Goal: Task Accomplishment & Management: Use online tool/utility

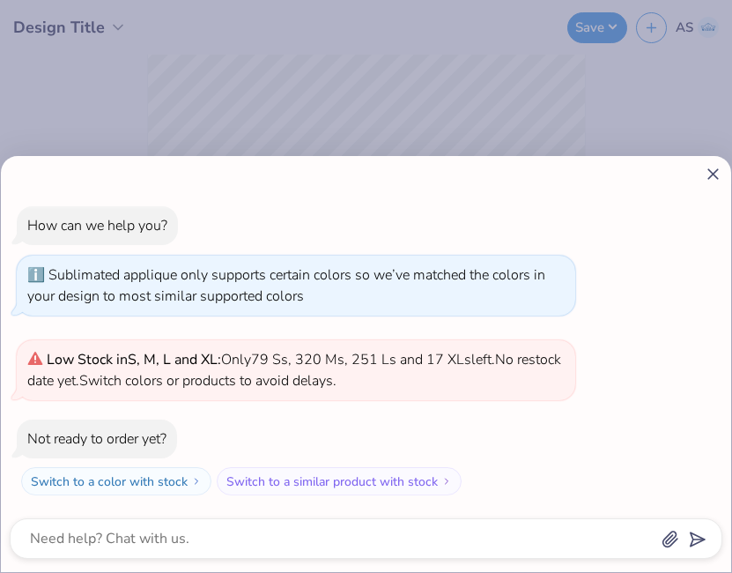
click at [714, 352] on div "How can we help you? Sublimated applique only supports certain colors so we’ve …" at bounding box center [366, 350] width 713 height 317
click at [709, 169] on icon at bounding box center [713, 174] width 19 height 19
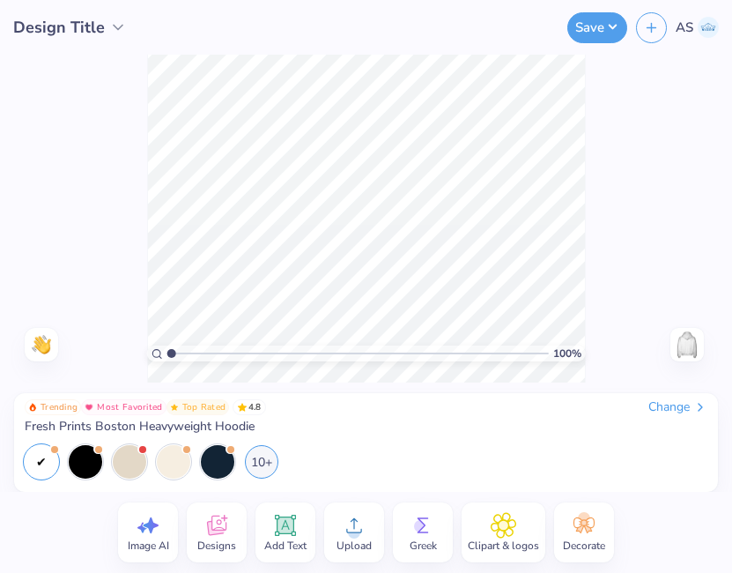
click at [672, 407] on div "Change" at bounding box center [678, 407] width 59 height 16
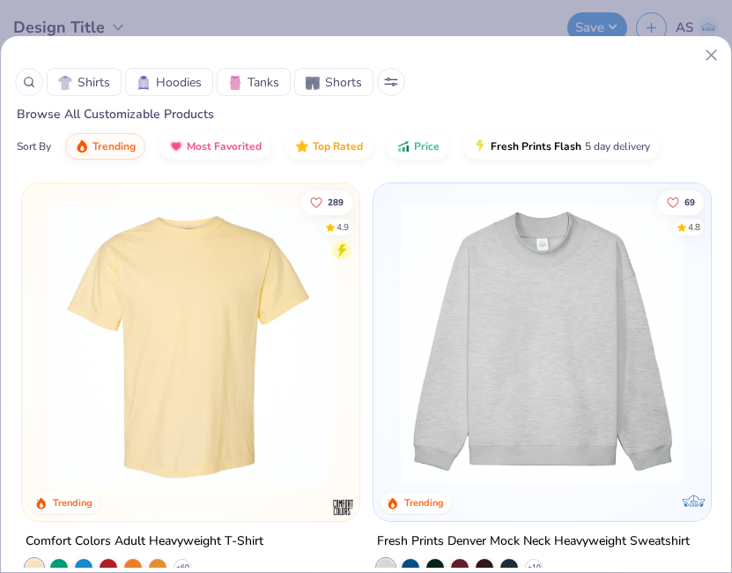
click at [705, 56] on icon at bounding box center [711, 55] width 19 height 19
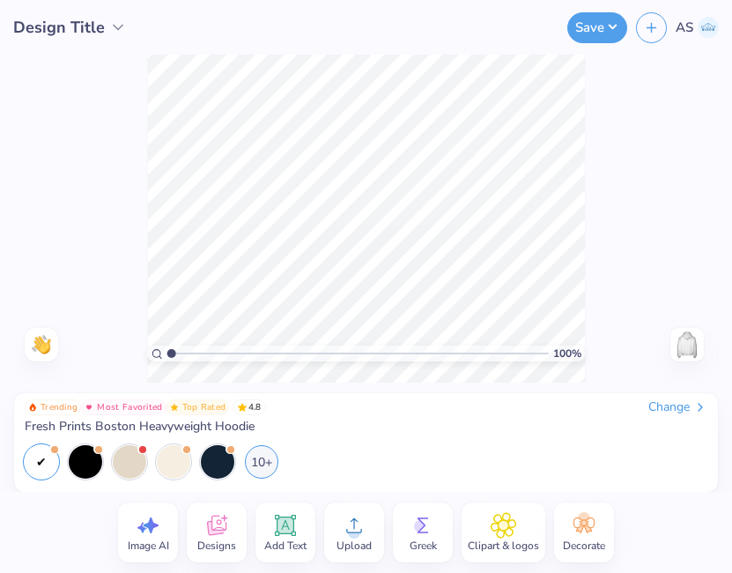
click at [111, 36] on div "Design Title" at bounding box center [70, 28] width 114 height 24
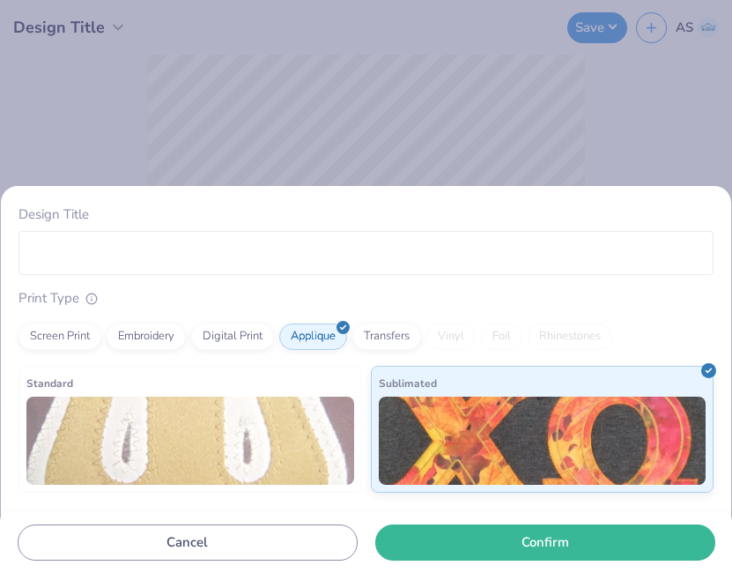
click at [595, 144] on div "Design Title Print Type Screen Print Embroidery Digital Print Applique Transfer…" at bounding box center [366, 286] width 732 height 573
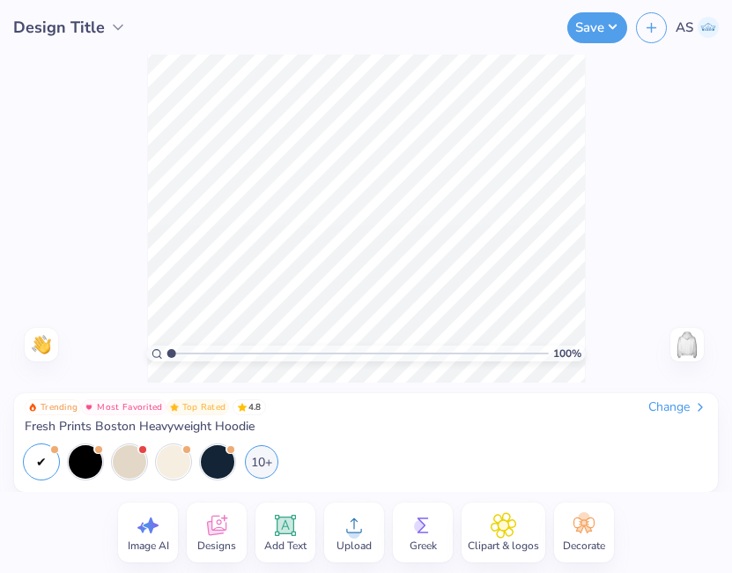
click at [650, 406] on div "Change" at bounding box center [678, 407] width 59 height 16
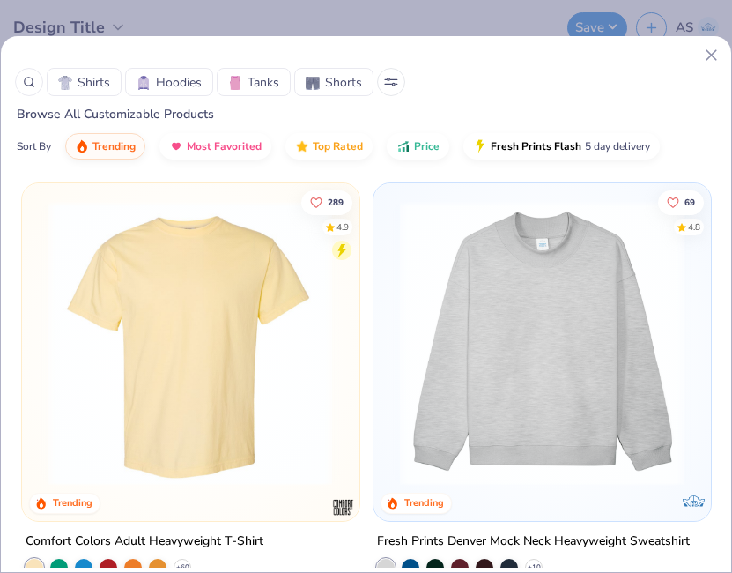
click at [716, 48] on icon at bounding box center [711, 55] width 19 height 19
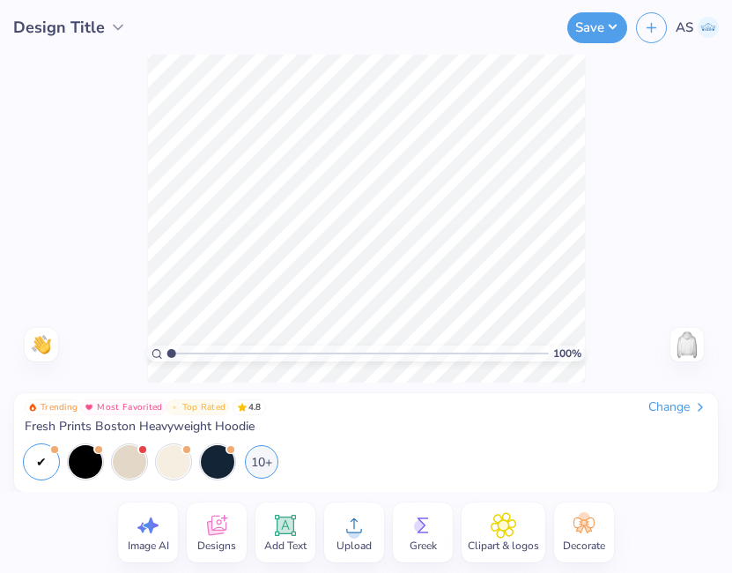
click at [120, 21] on icon at bounding box center [118, 28] width 18 height 18
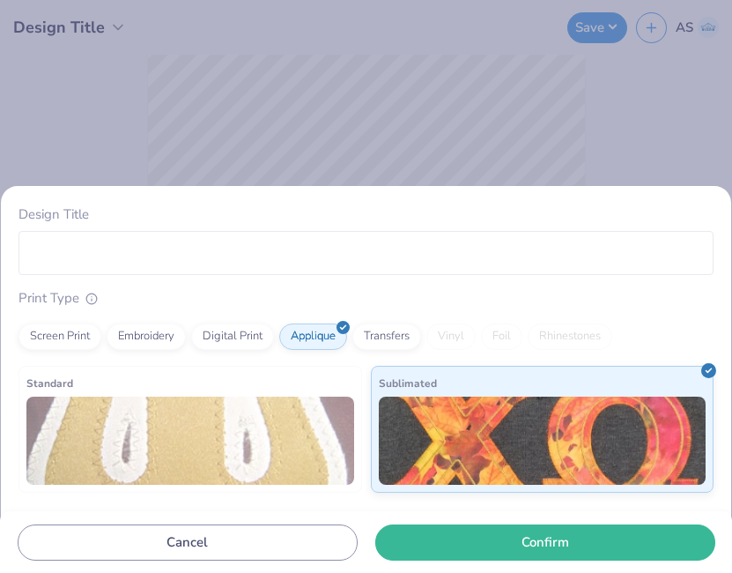
click at [120, 21] on div "Design Title Print Type Screen Print Embroidery Digital Print Applique Transfer…" at bounding box center [366, 286] width 732 height 573
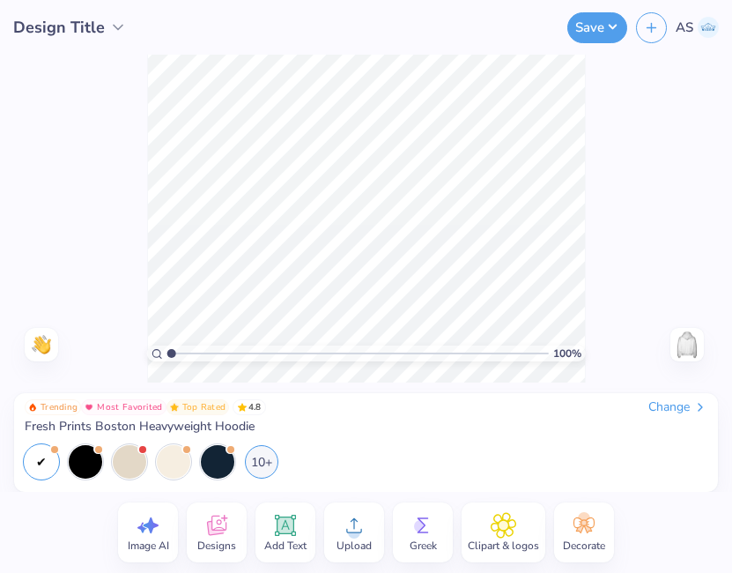
drag, startPoint x: 716, startPoint y: 569, endPoint x: 759, endPoint y: 667, distance: 106.6
click at [731, 572] on html "Design Title Save AS Image AI Designs Add Text Upload Greek Clipart & logos Dec…" at bounding box center [366, 286] width 732 height 573
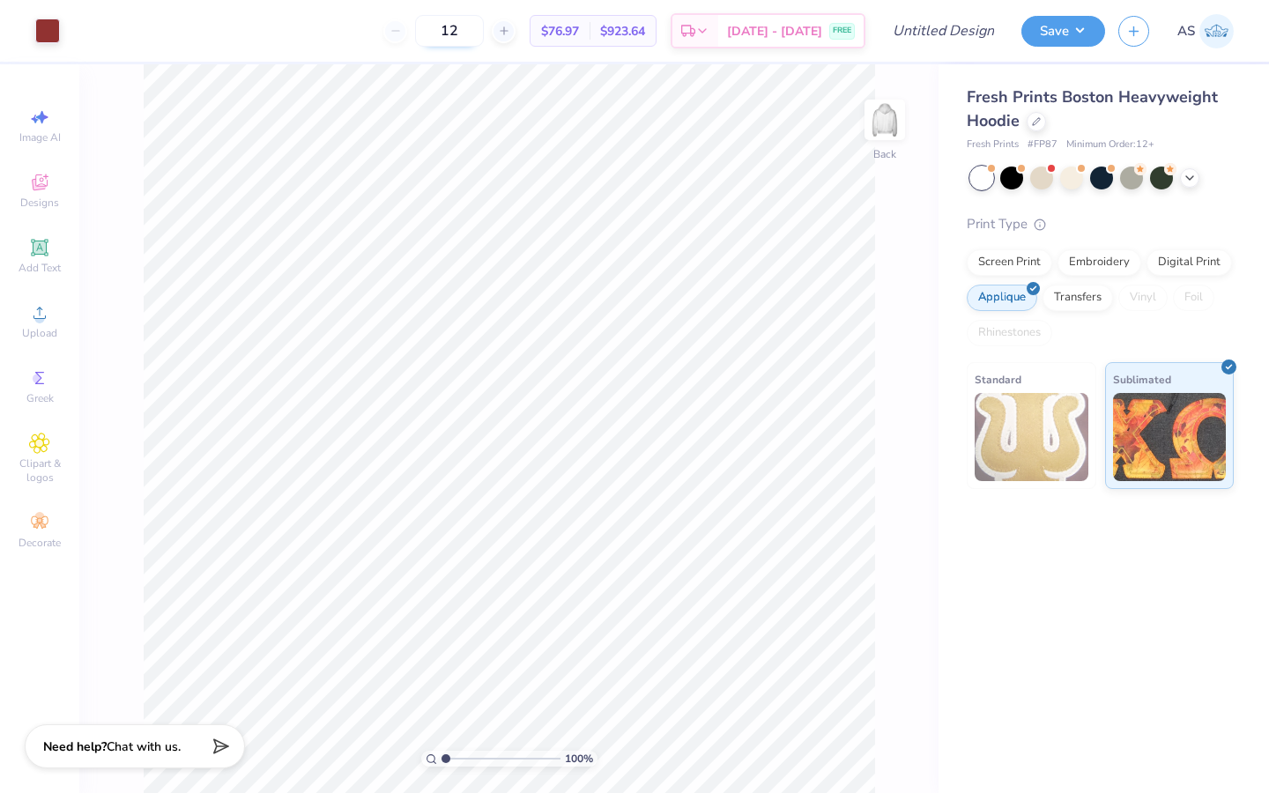
click at [484, 37] on input "12" at bounding box center [449, 31] width 69 height 32
click at [51, 523] on div "Decorate" at bounding box center [40, 531] width 62 height 52
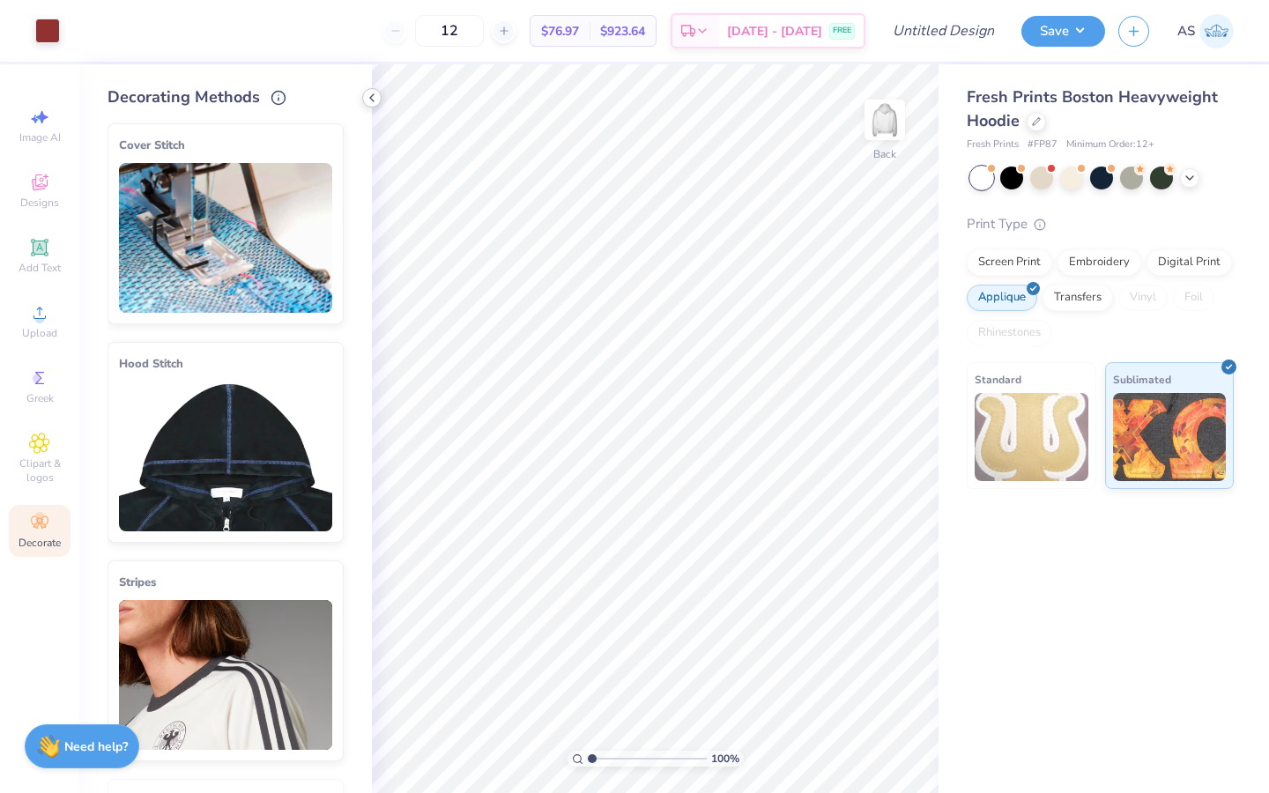
click at [370, 100] on icon at bounding box center [372, 98] width 14 height 14
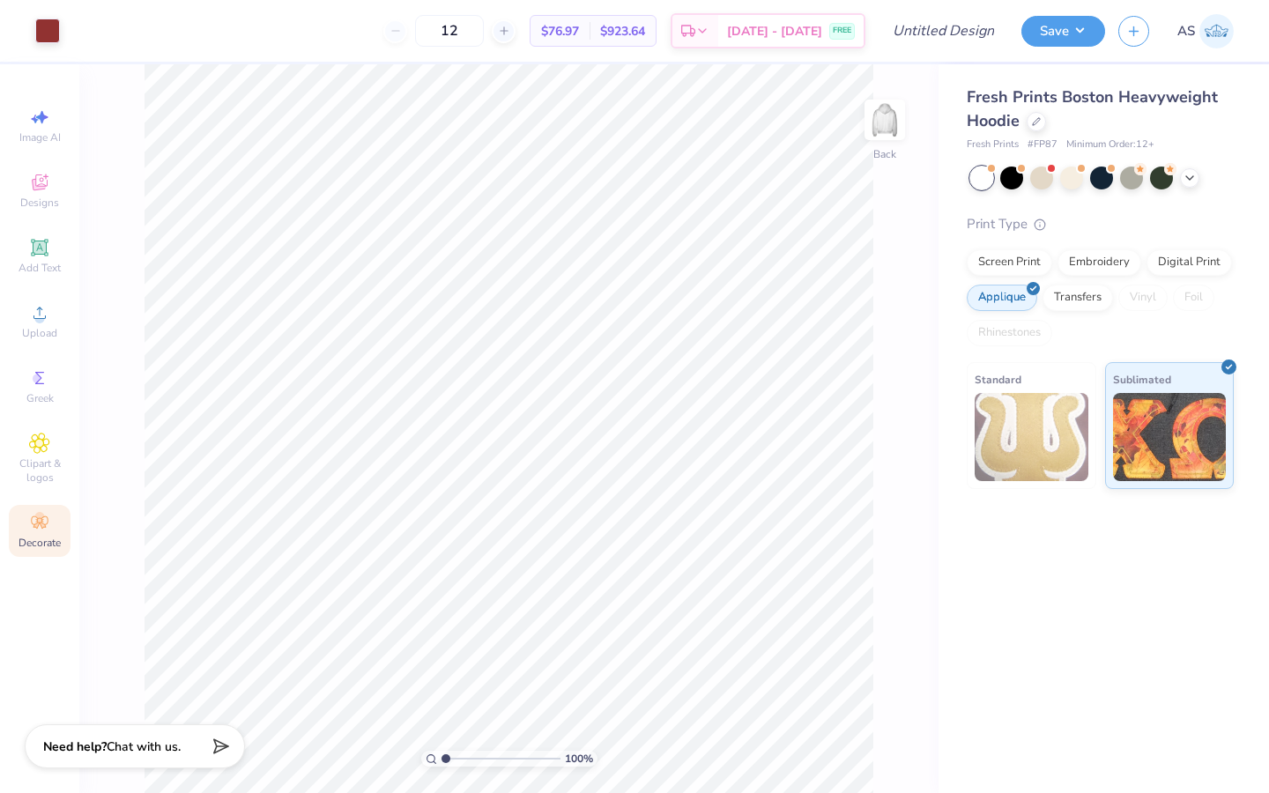
click at [47, 536] on span "Decorate" at bounding box center [40, 543] width 42 height 14
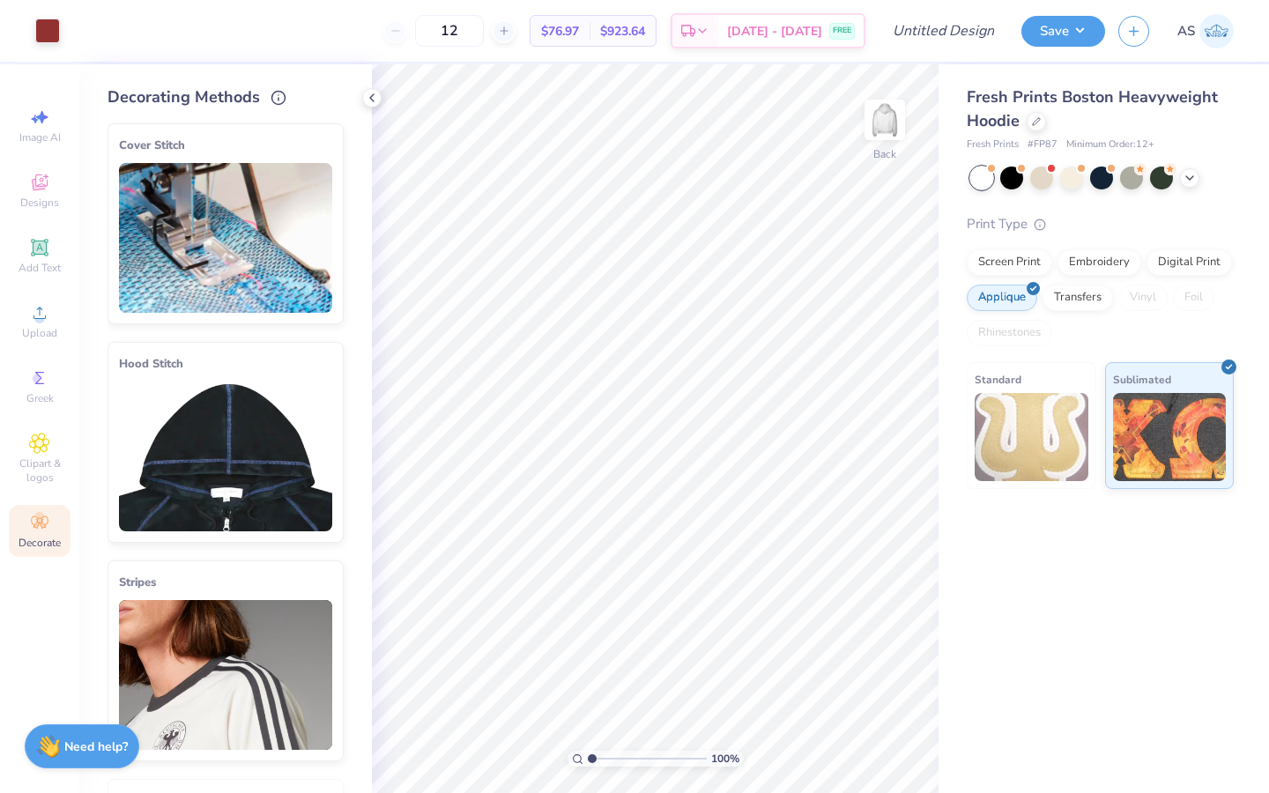
click at [123, 433] on img at bounding box center [225, 457] width 213 height 150
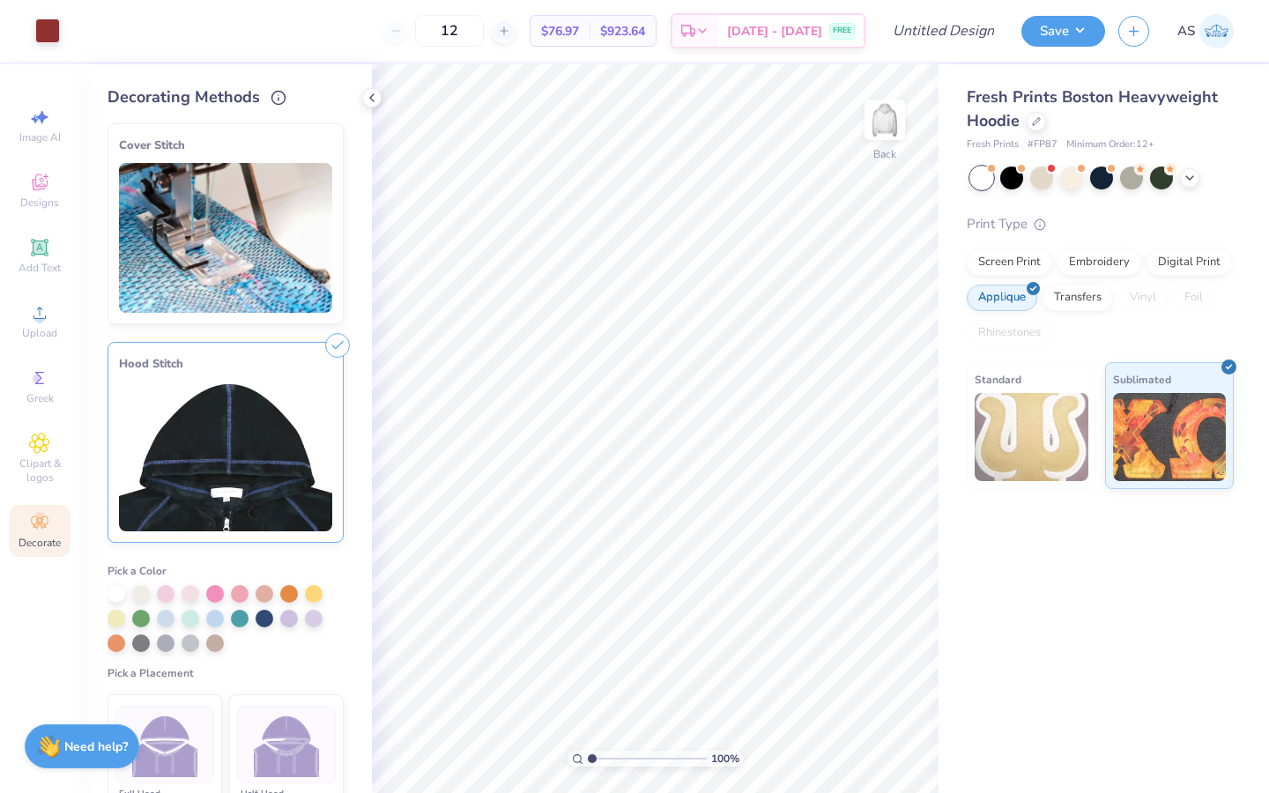
click at [169, 572] on span "Pick a Placement" at bounding box center [151, 673] width 86 height 14
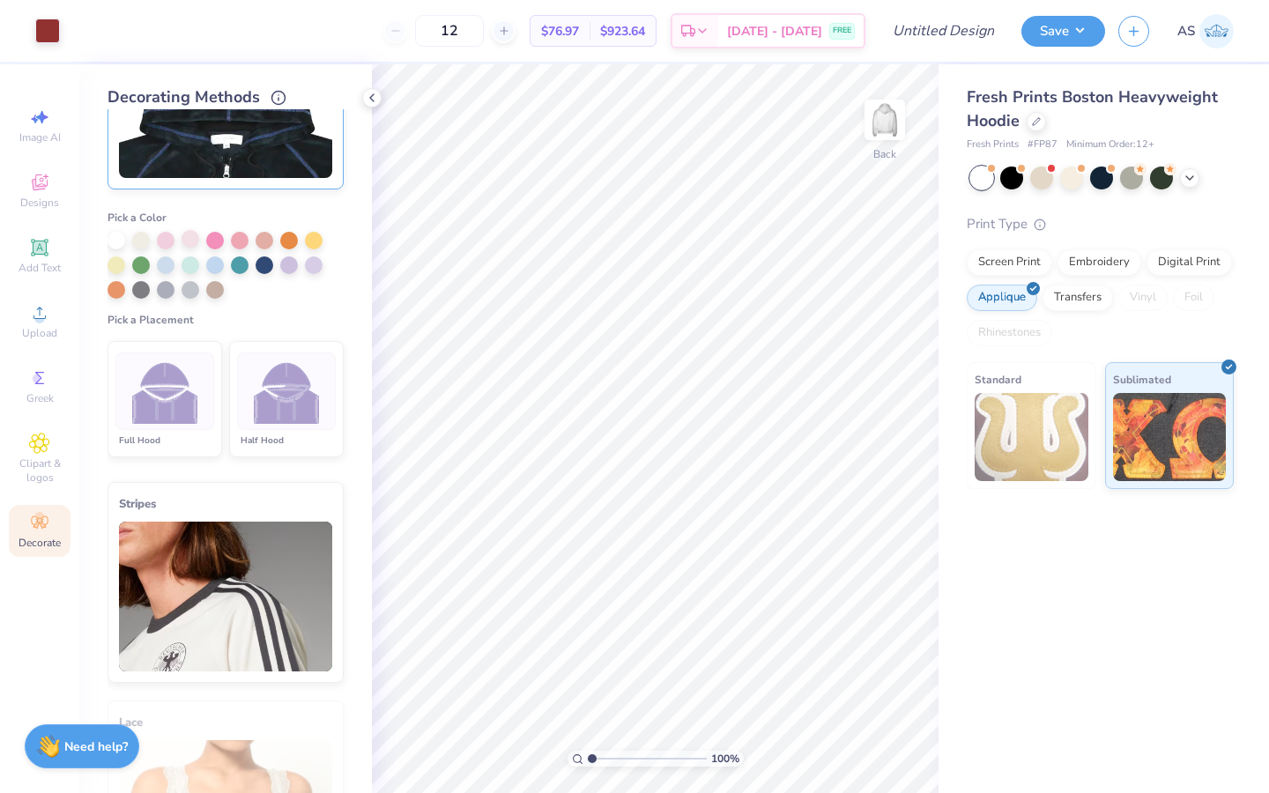
scroll to position [354, 0]
click at [282, 404] on img at bounding box center [287, 391] width 66 height 66
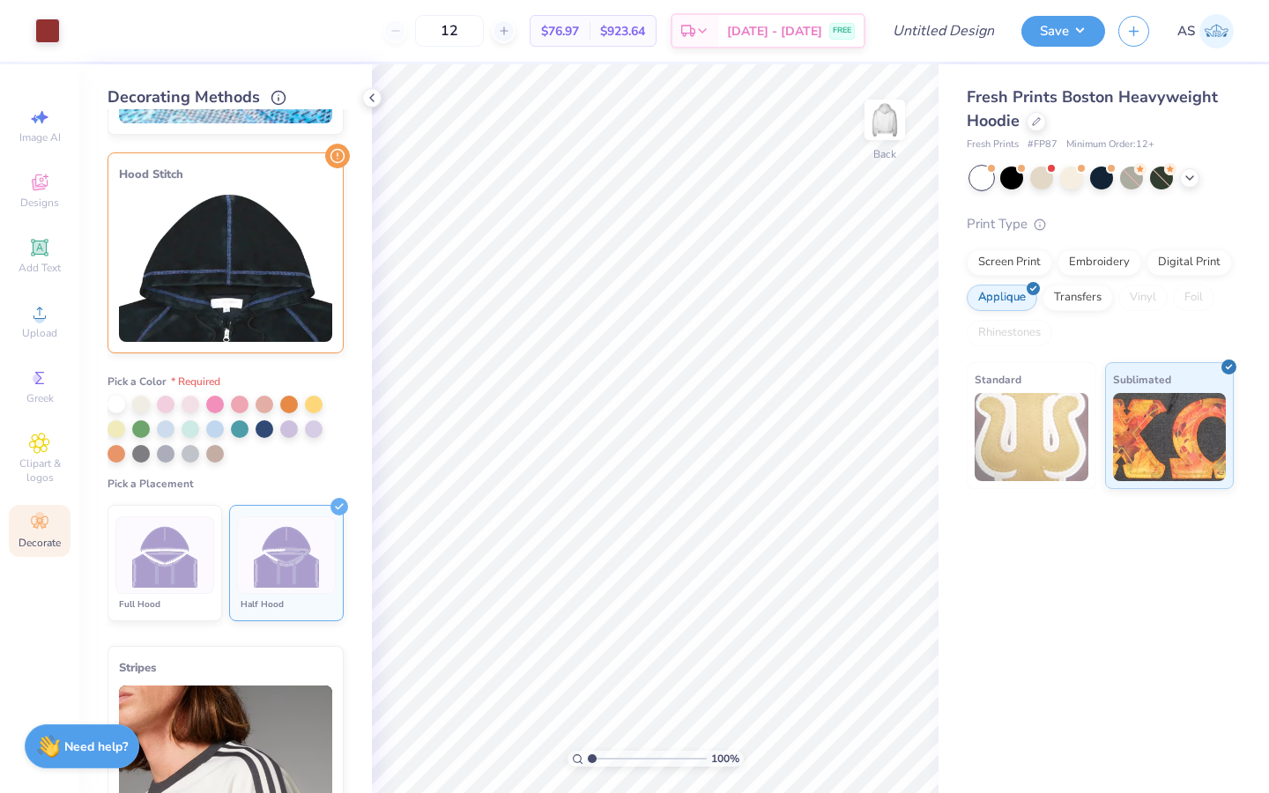
scroll to position [186, 0]
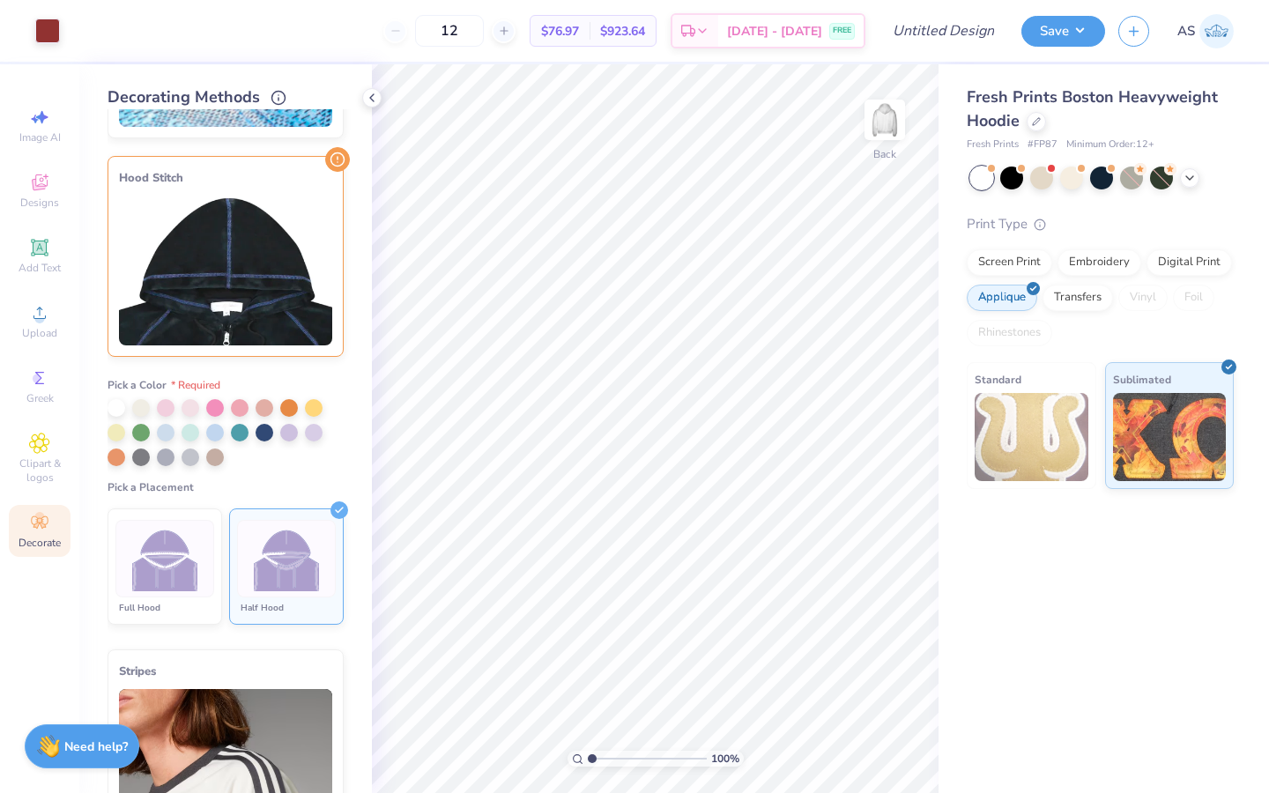
click at [173, 422] on div at bounding box center [226, 432] width 236 height 67
click at [167, 422] on div at bounding box center [166, 431] width 18 height 18
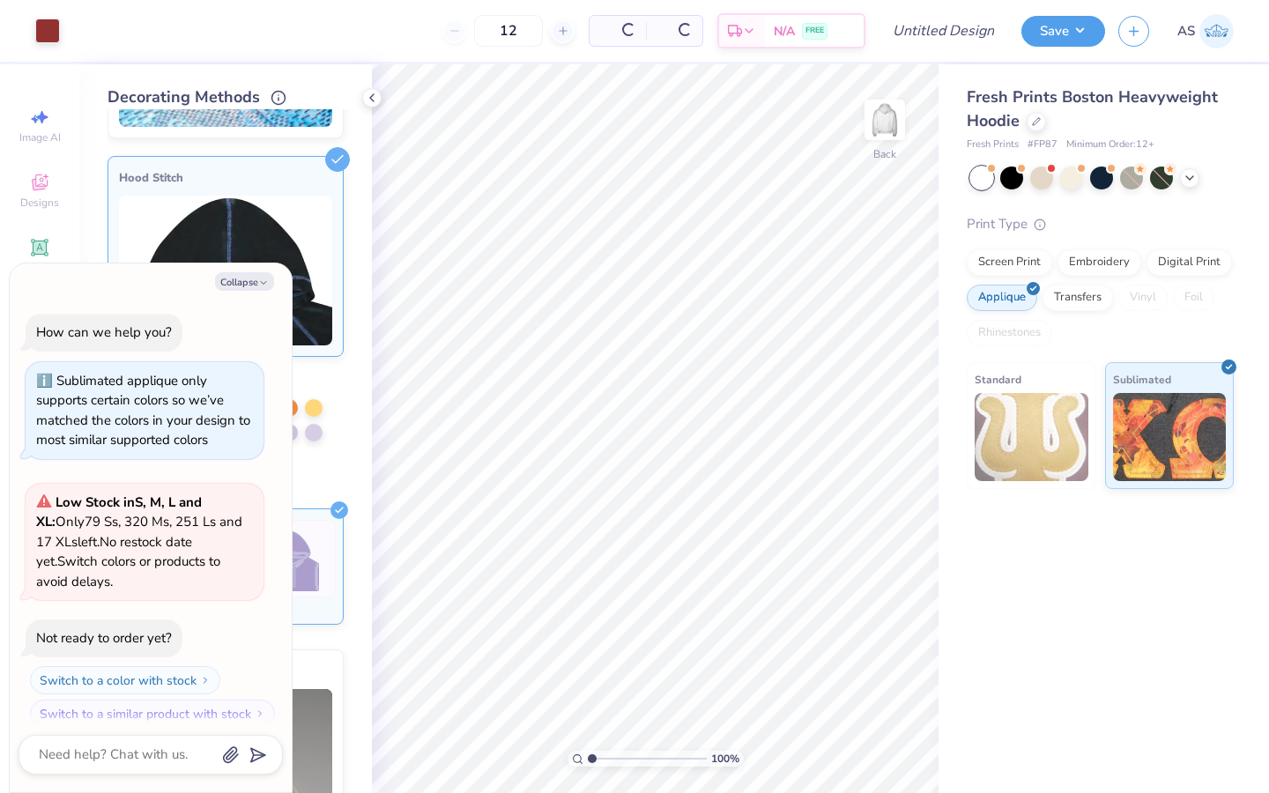
scroll to position [143, 0]
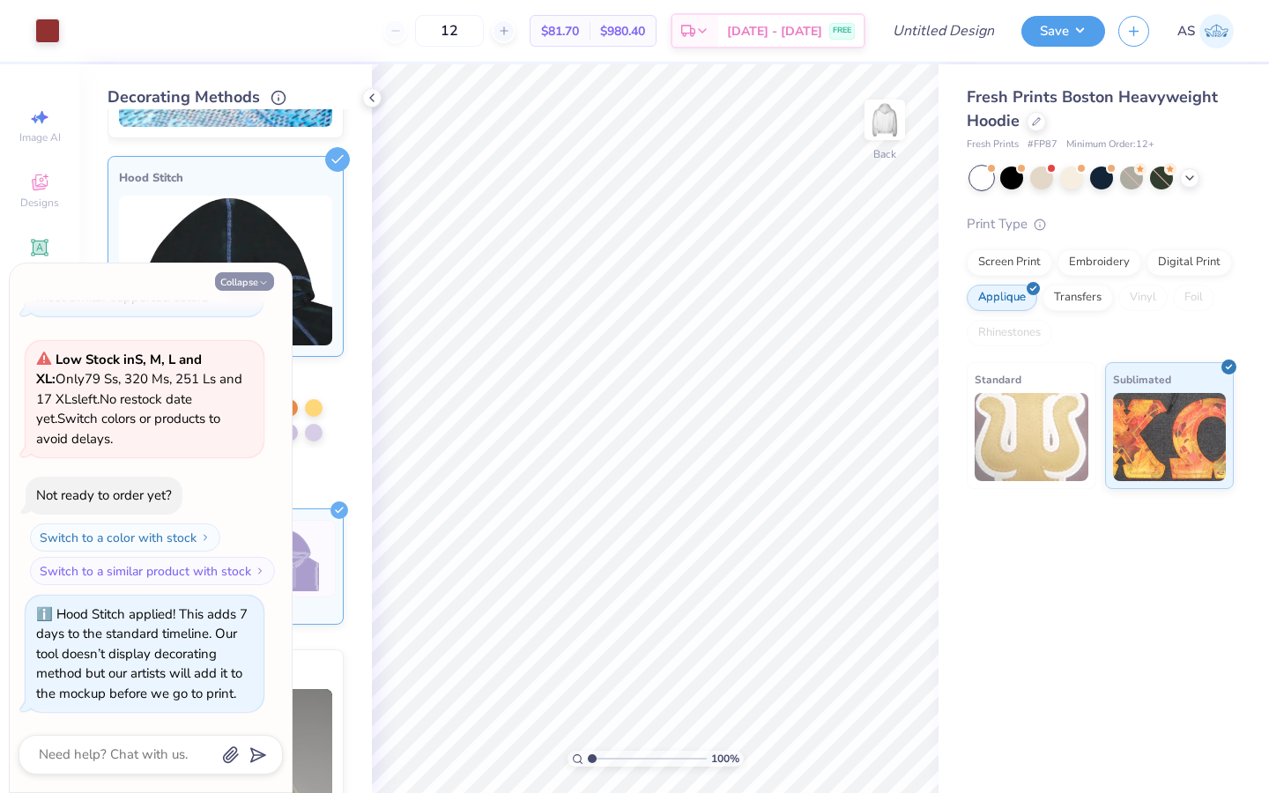
click at [241, 285] on button "Collapse" at bounding box center [244, 281] width 59 height 19
type textarea "x"
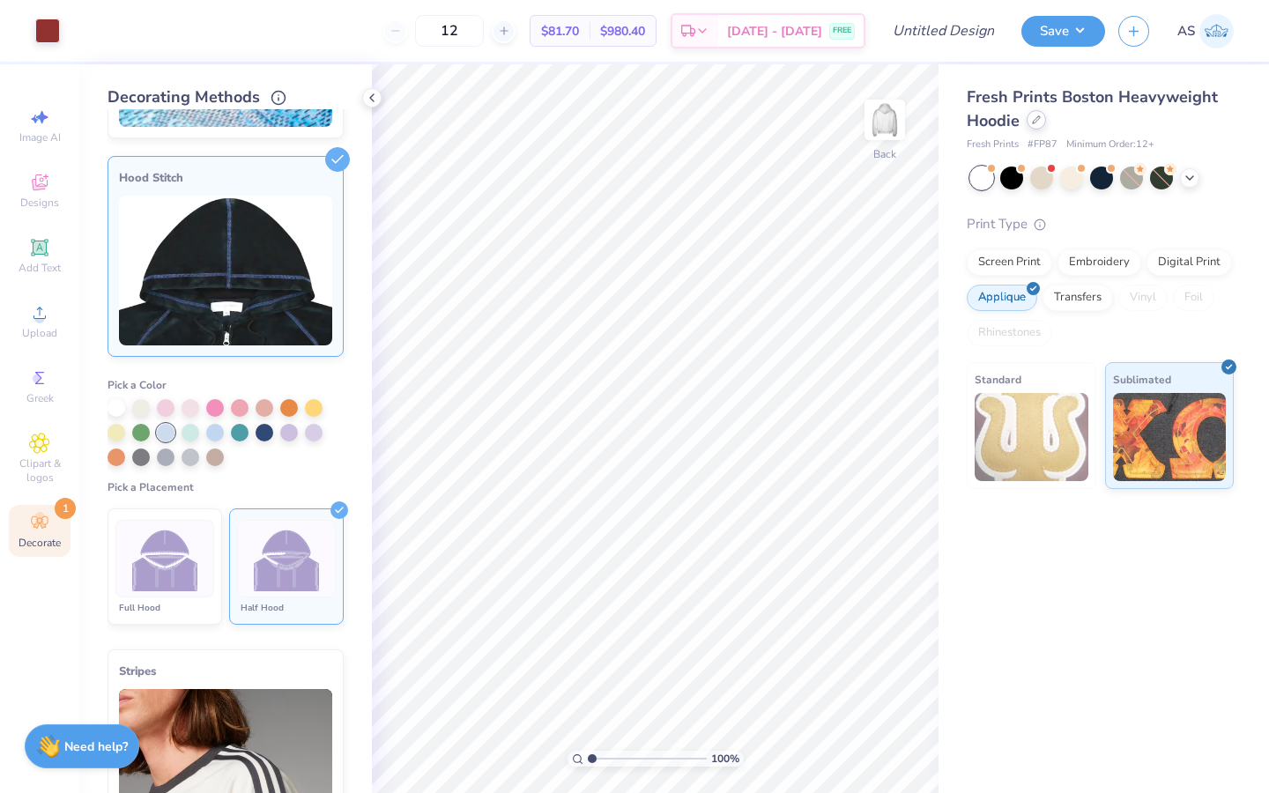
click at [731, 121] on icon at bounding box center [1036, 119] width 9 height 9
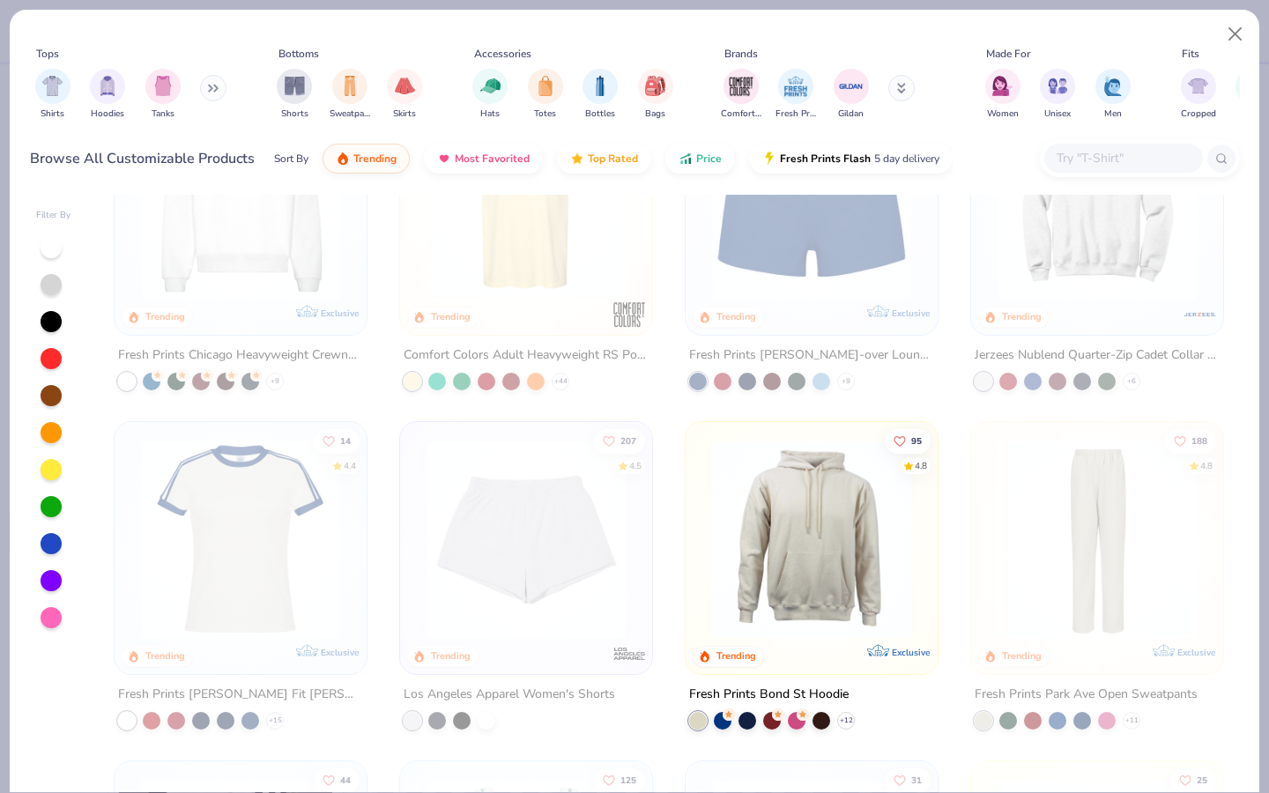
scroll to position [1559, 0]
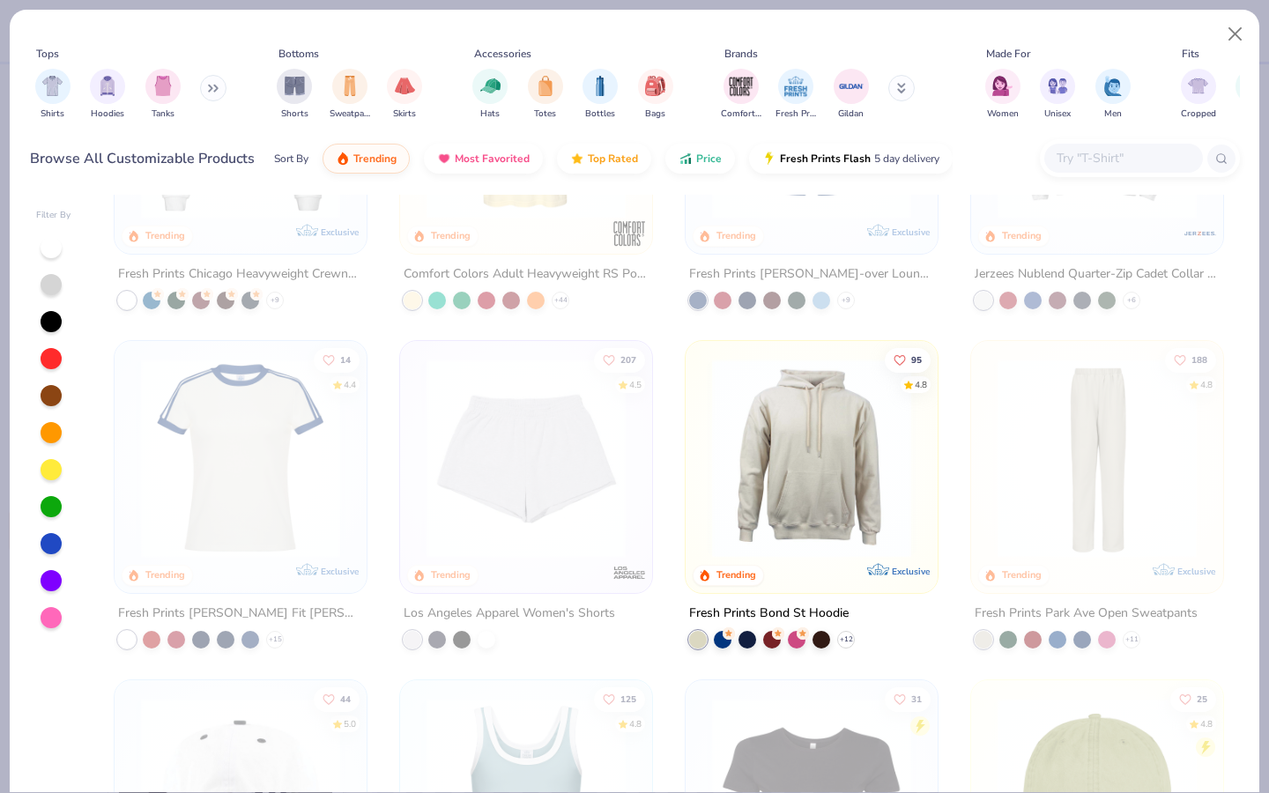
click at [731, 443] on img at bounding box center [811, 458] width 217 height 199
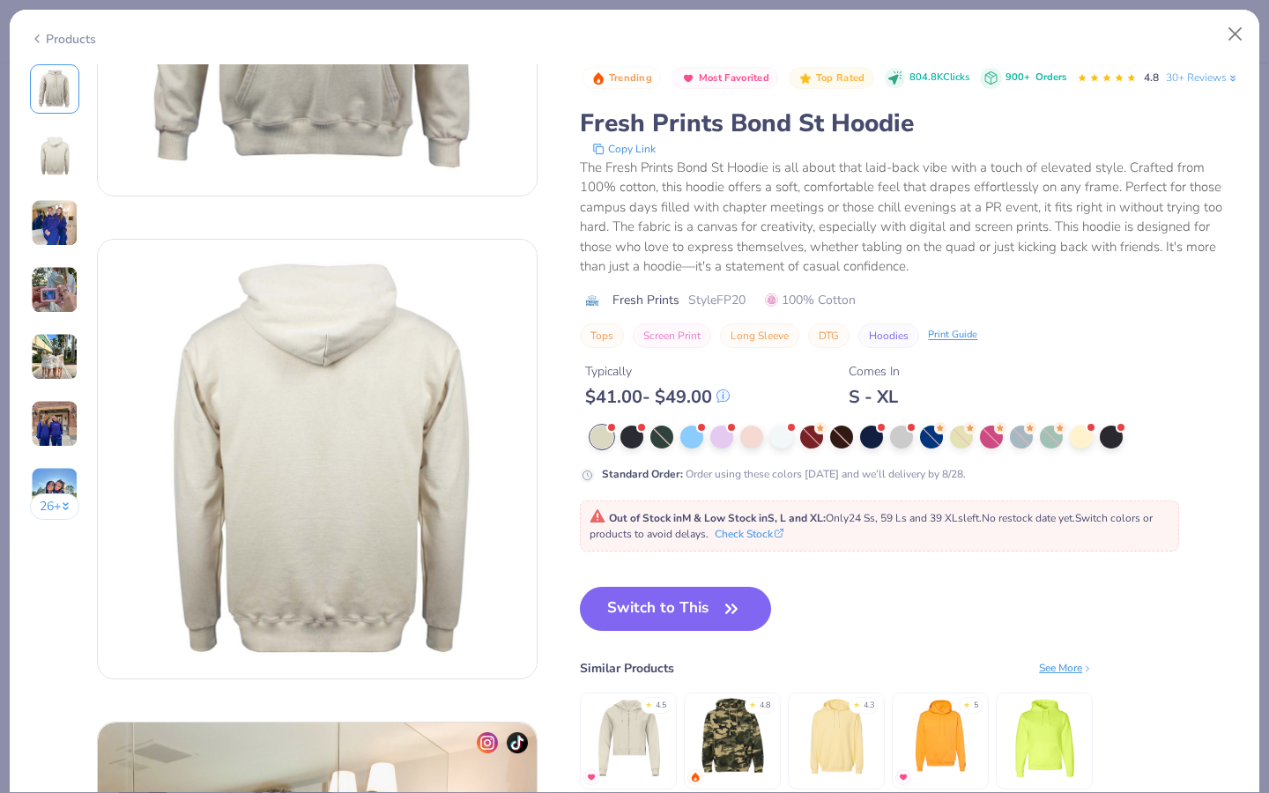
scroll to position [315, 0]
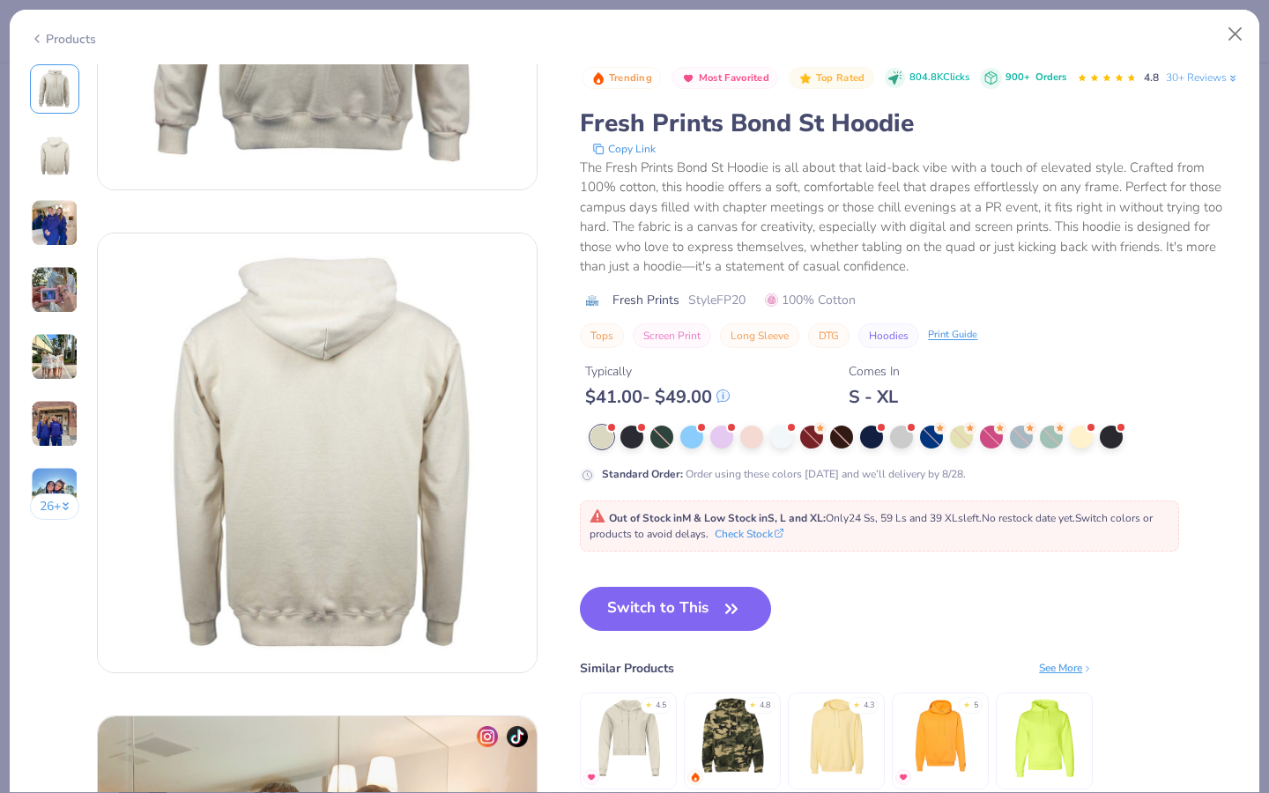
click at [51, 231] on img at bounding box center [55, 223] width 48 height 48
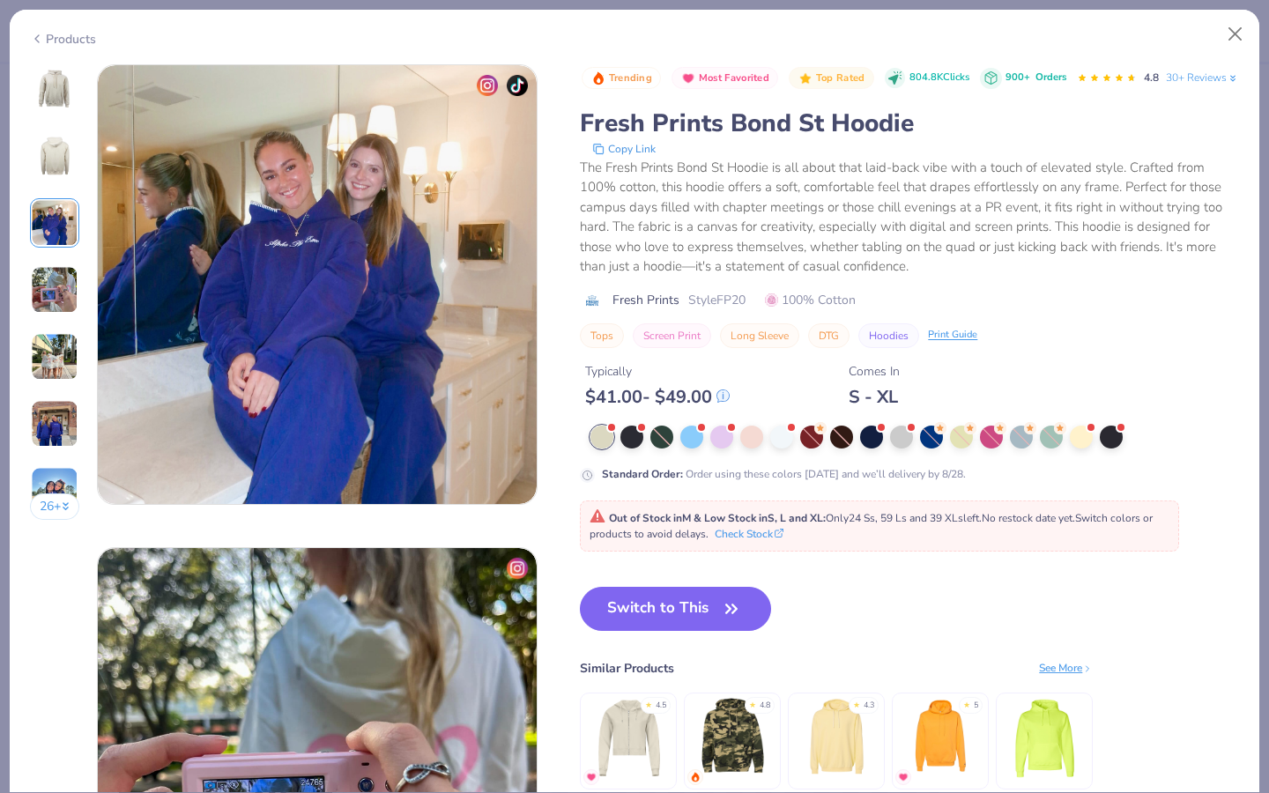
click at [57, 285] on img at bounding box center [55, 290] width 48 height 48
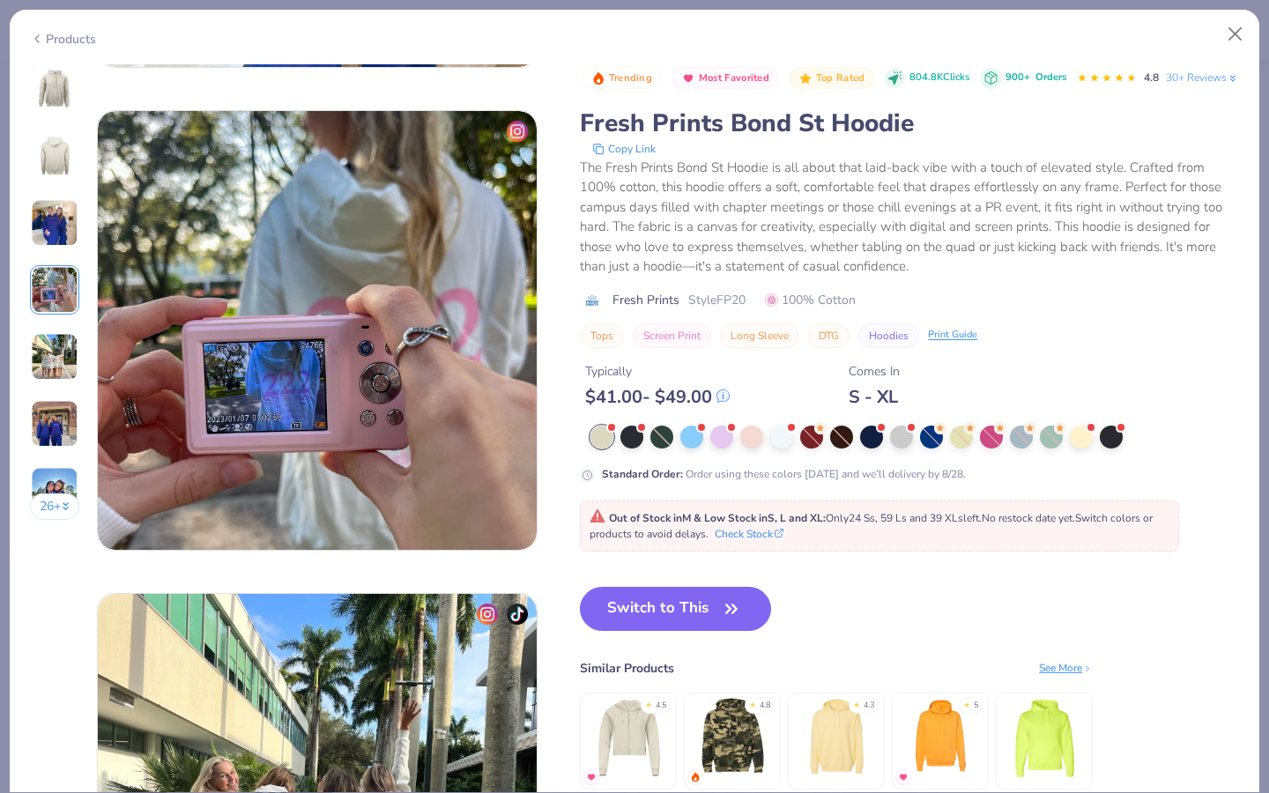
scroll to position [1449, 0]
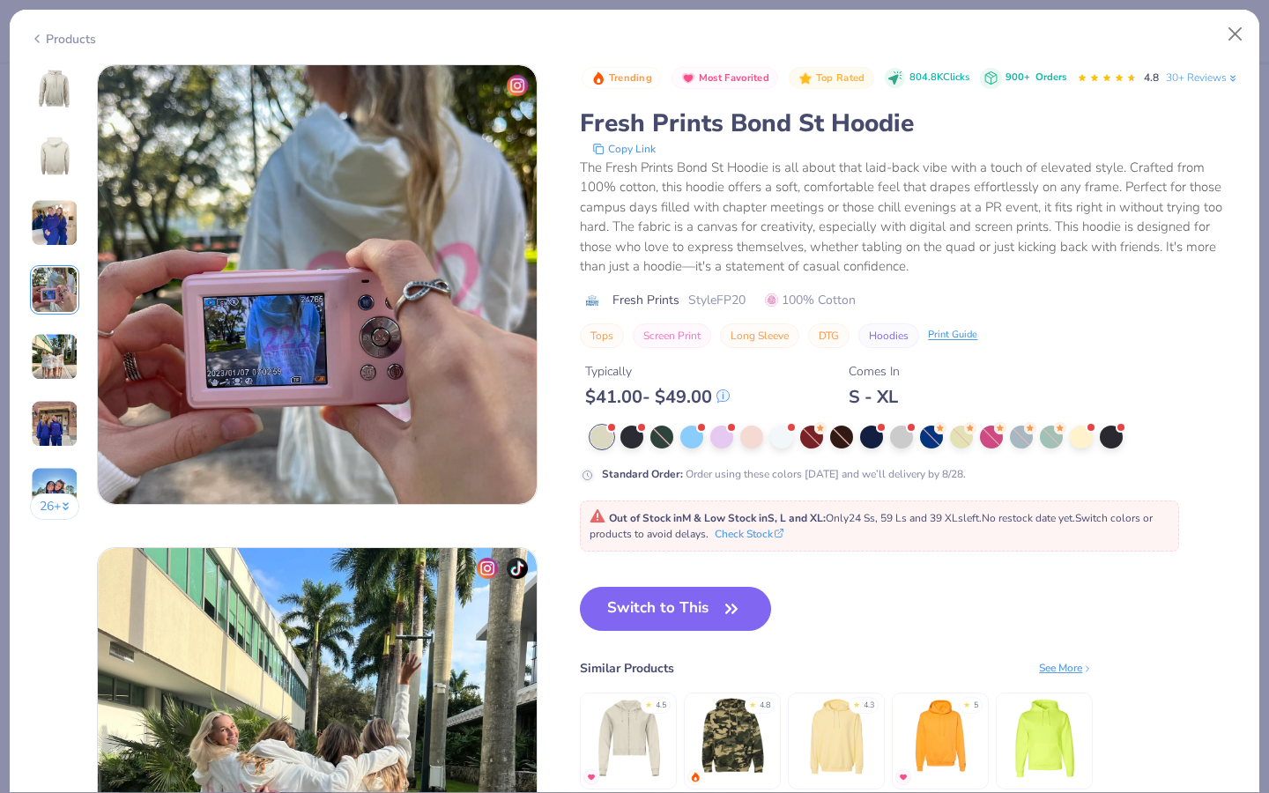
click at [69, 351] on img at bounding box center [55, 357] width 48 height 48
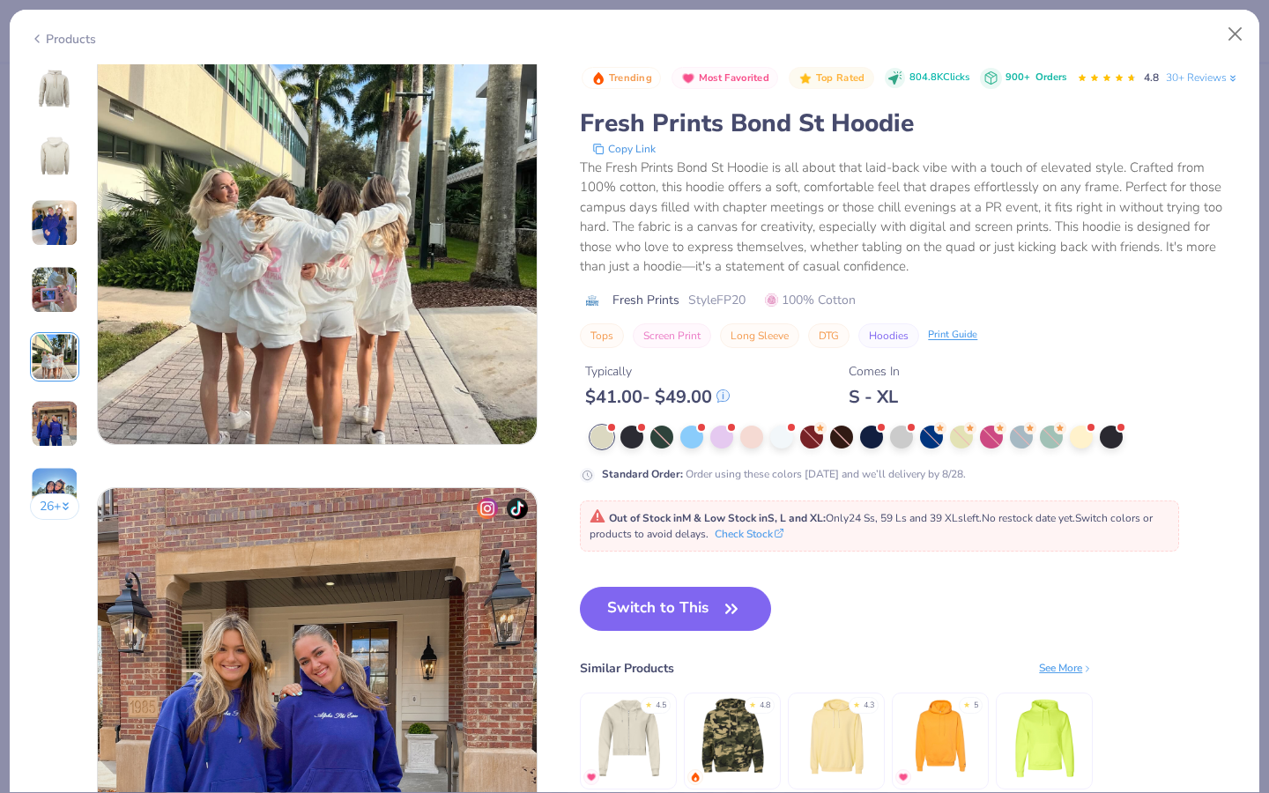
scroll to position [1994, 0]
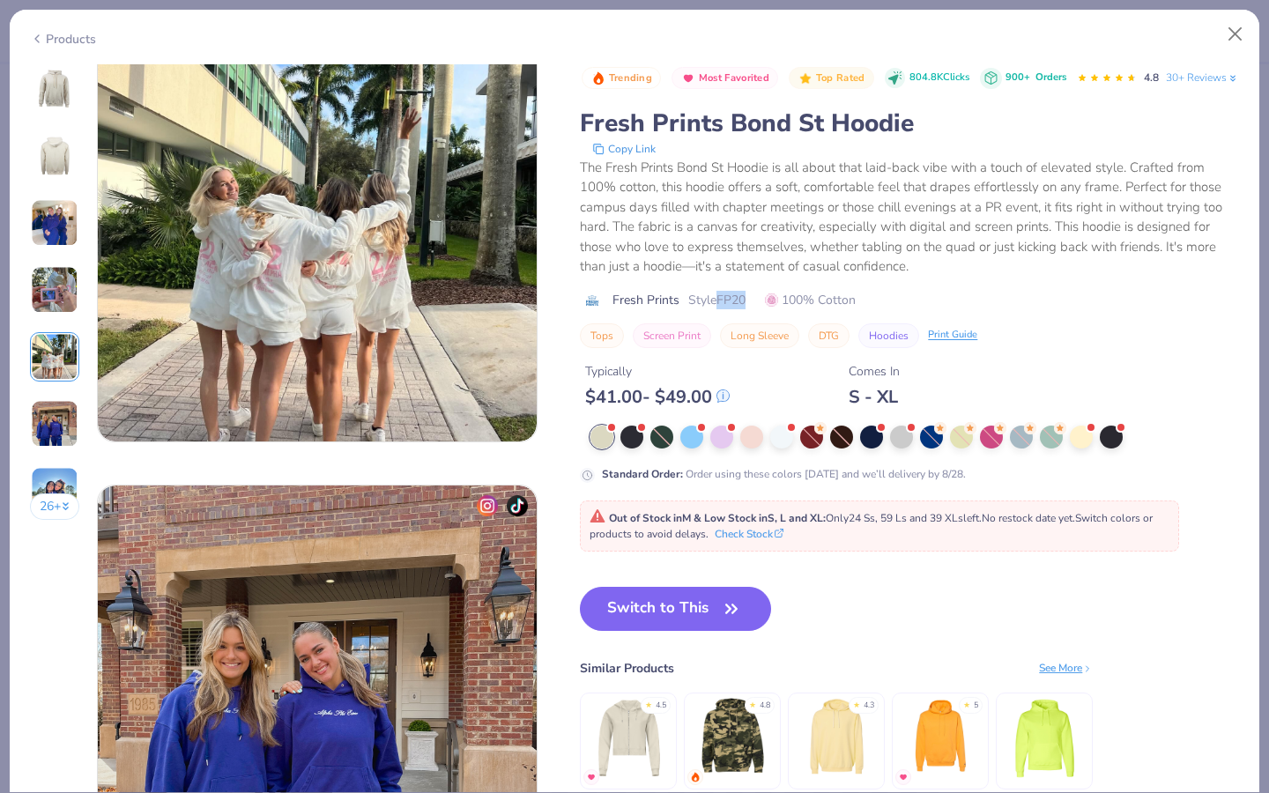
drag, startPoint x: 749, startPoint y: 330, endPoint x: 716, endPoint y: 330, distance: 33.5
click at [716, 309] on div "Fresh Prints Style FP20 100% Cotton" at bounding box center [909, 300] width 659 height 19
copy span "FP20"
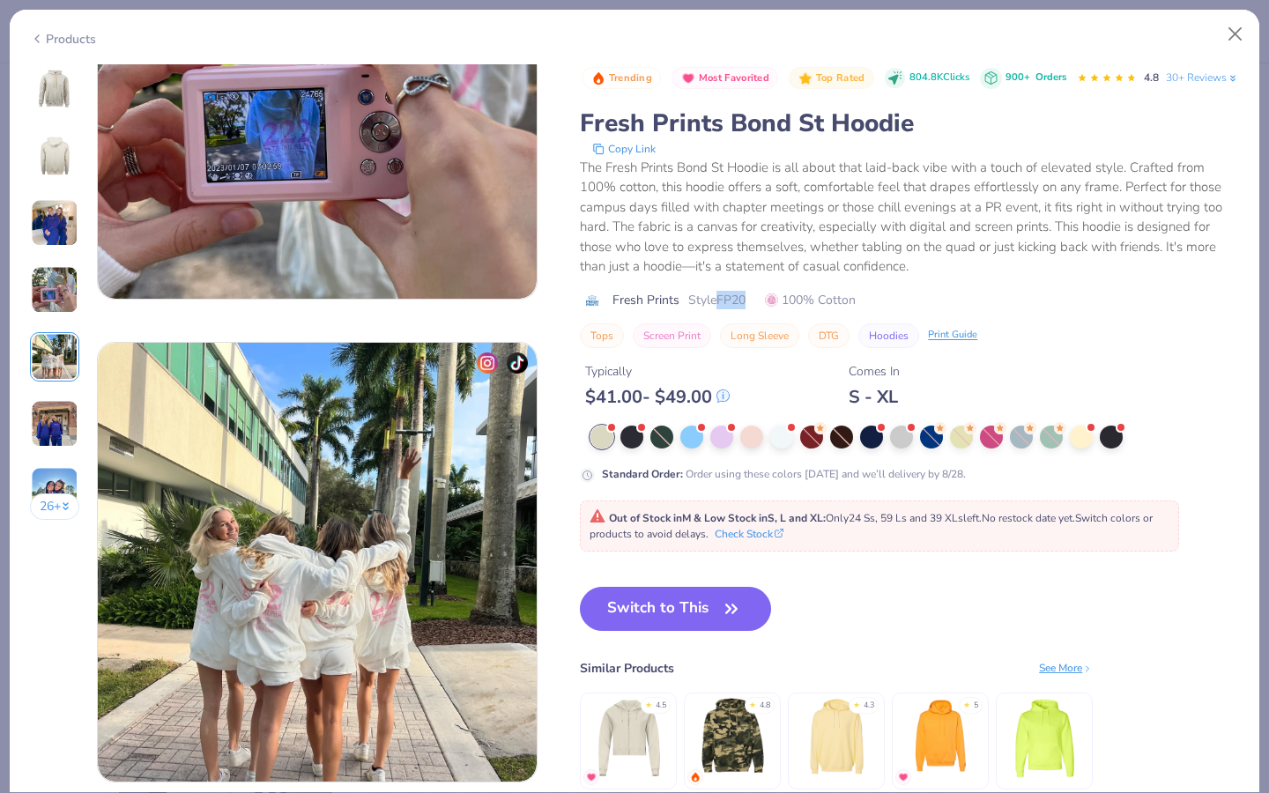
scroll to position [1439, 0]
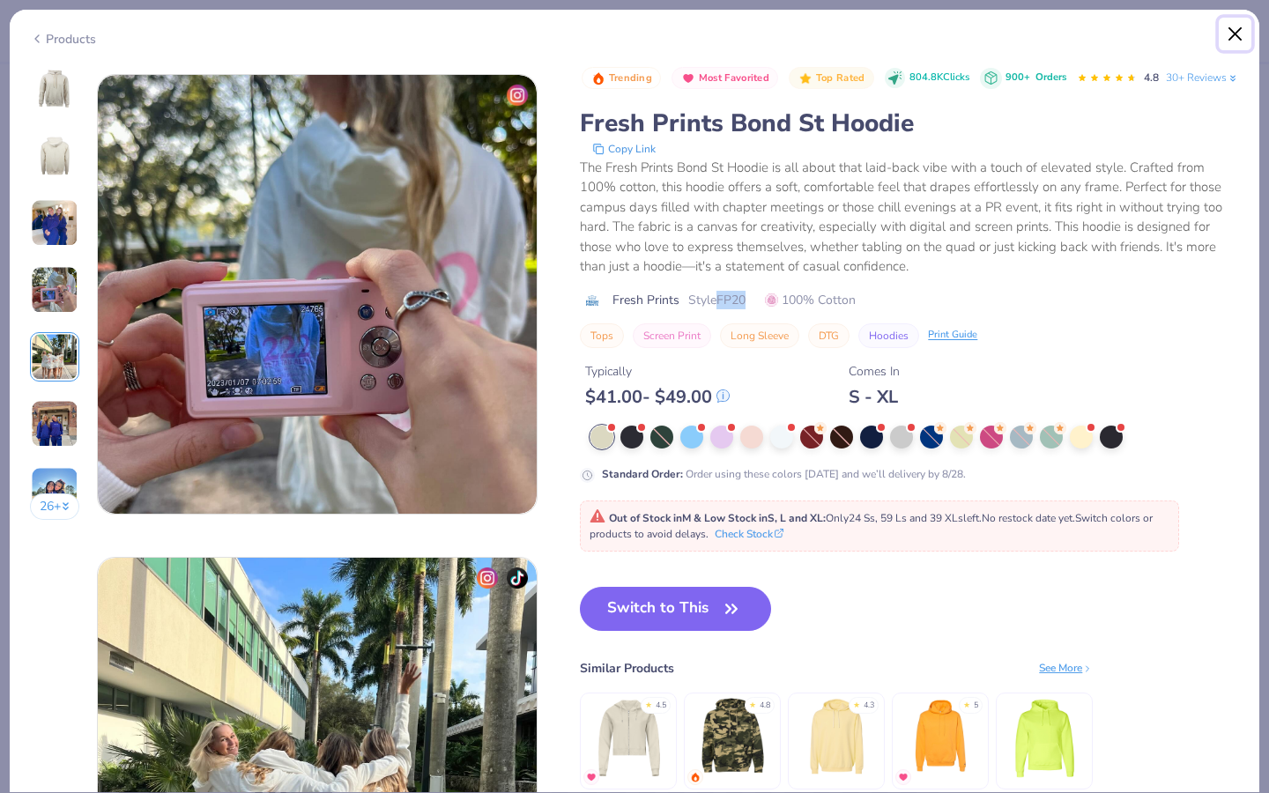
click at [731, 43] on button "Close" at bounding box center [1235, 34] width 33 height 33
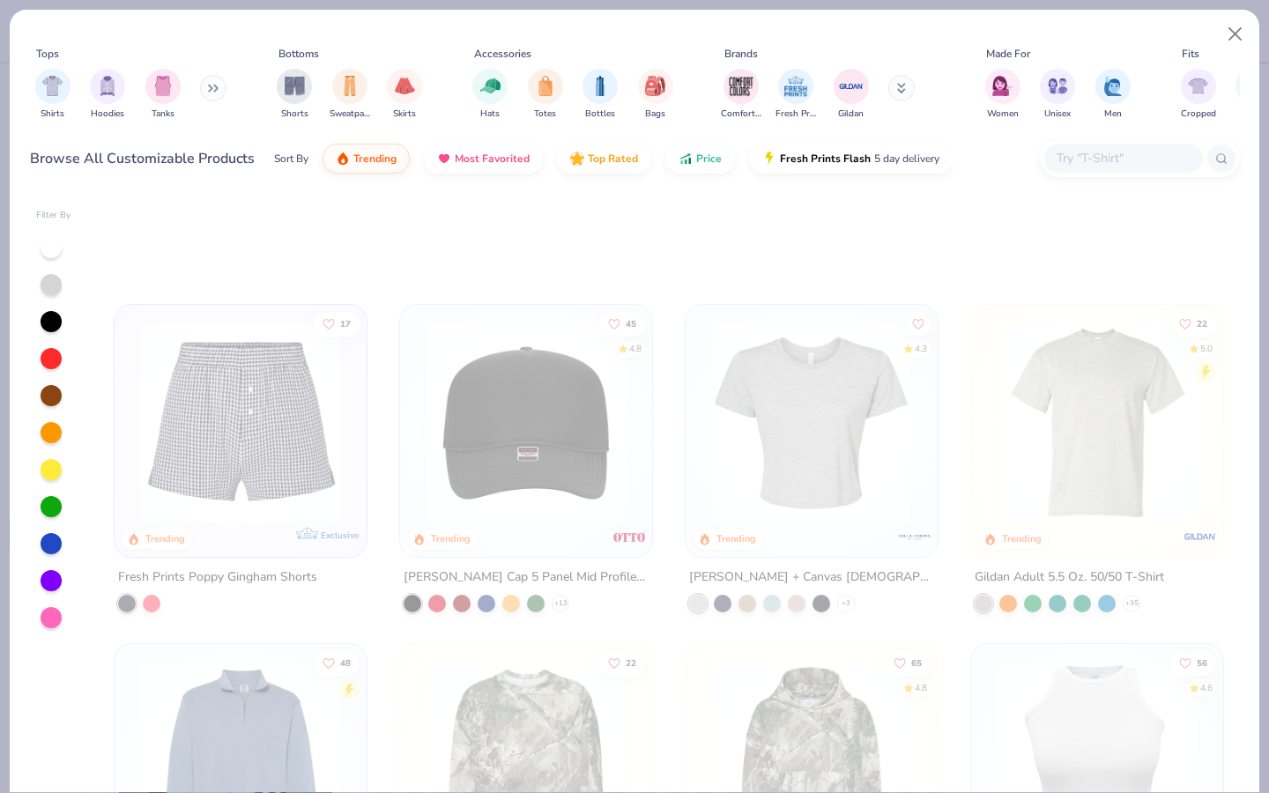
scroll to position [4750, 0]
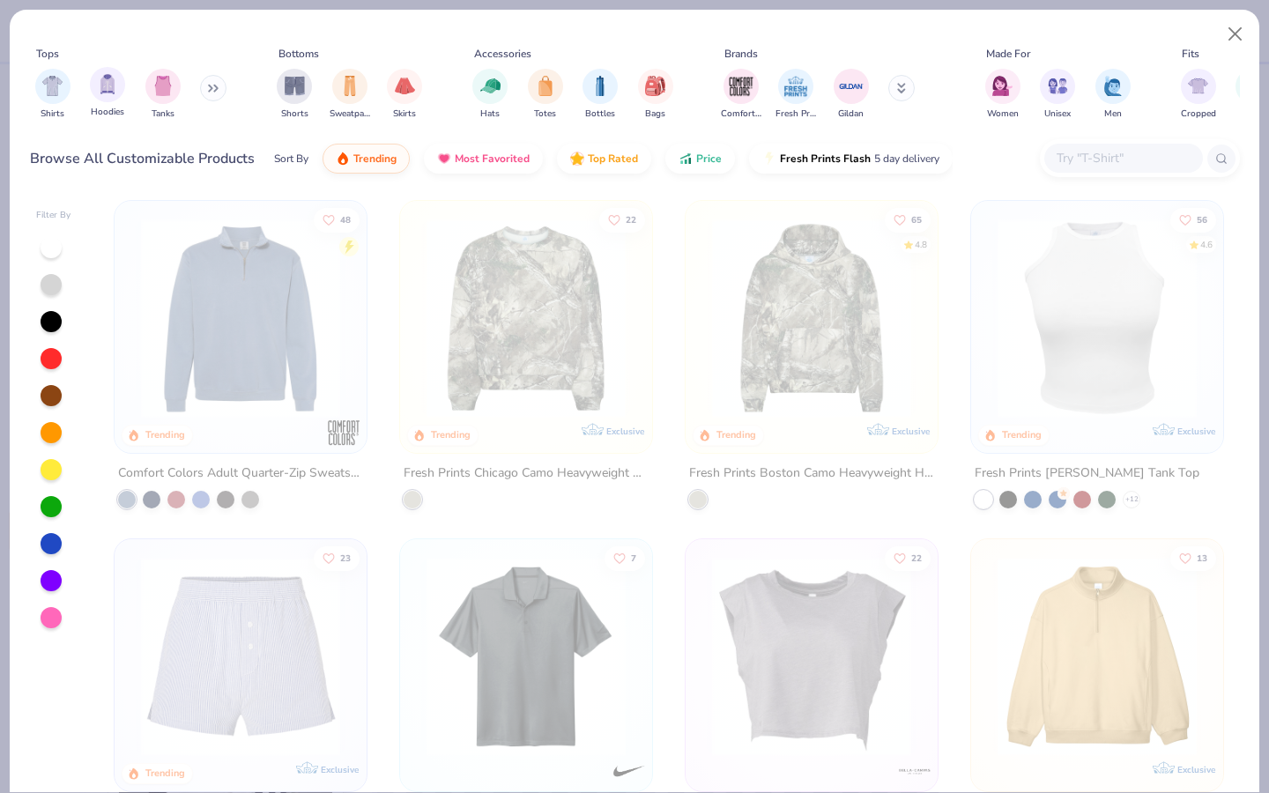
click at [100, 103] on div "Hoodies" at bounding box center [107, 93] width 35 height 52
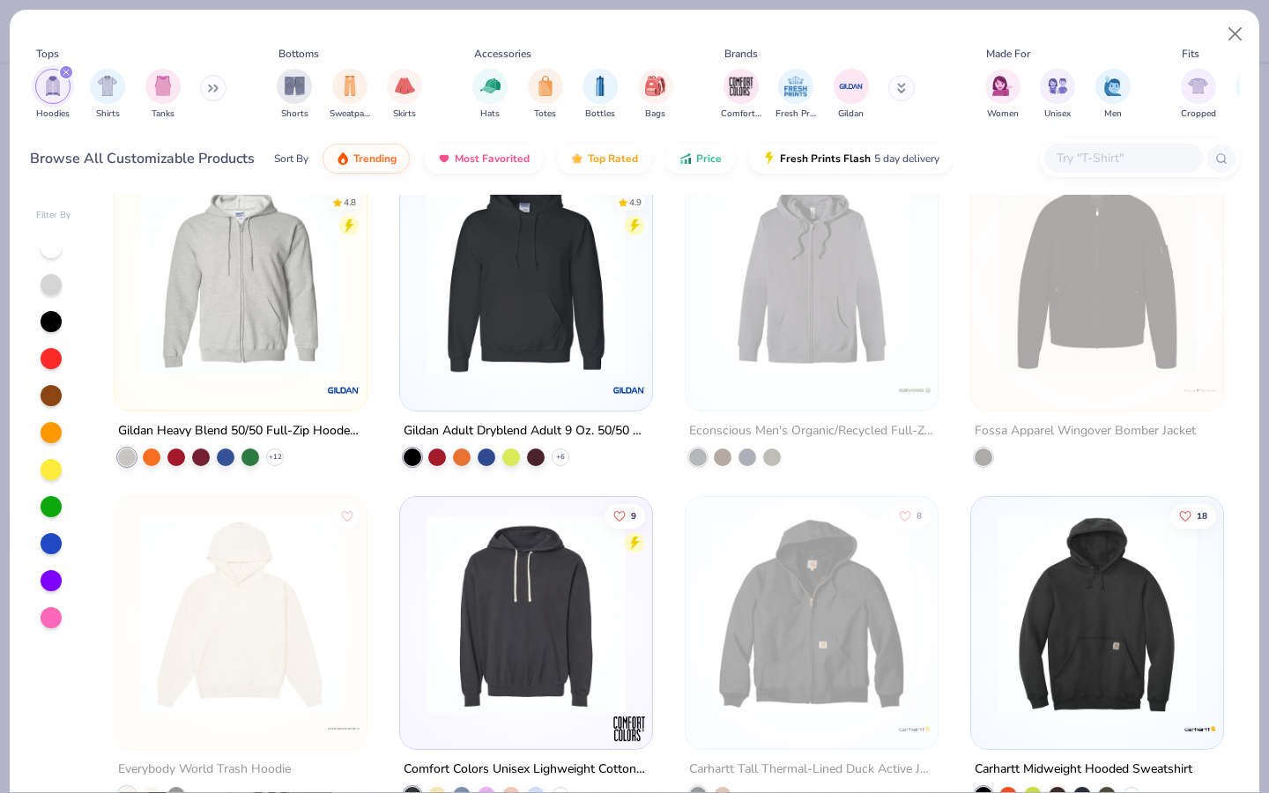
scroll to position [2013, 0]
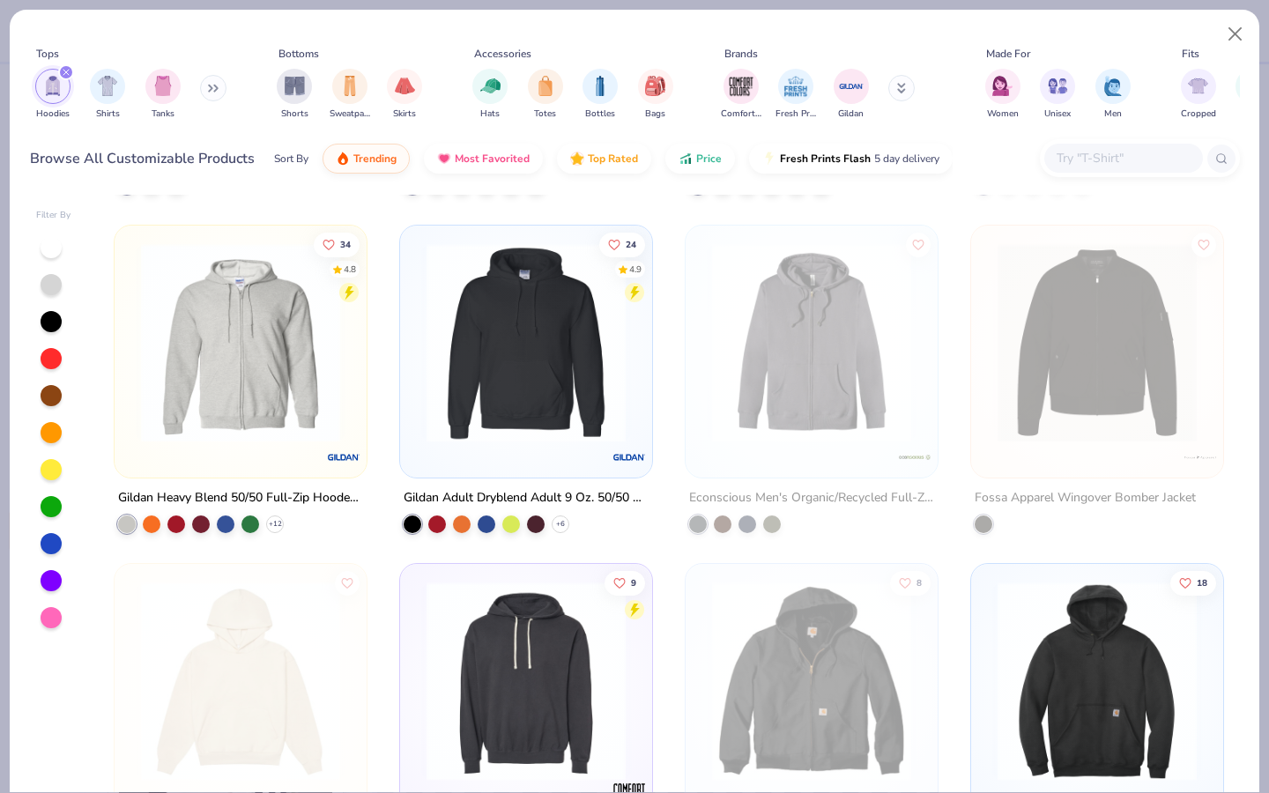
click at [545, 422] on img at bounding box center [526, 341] width 217 height 199
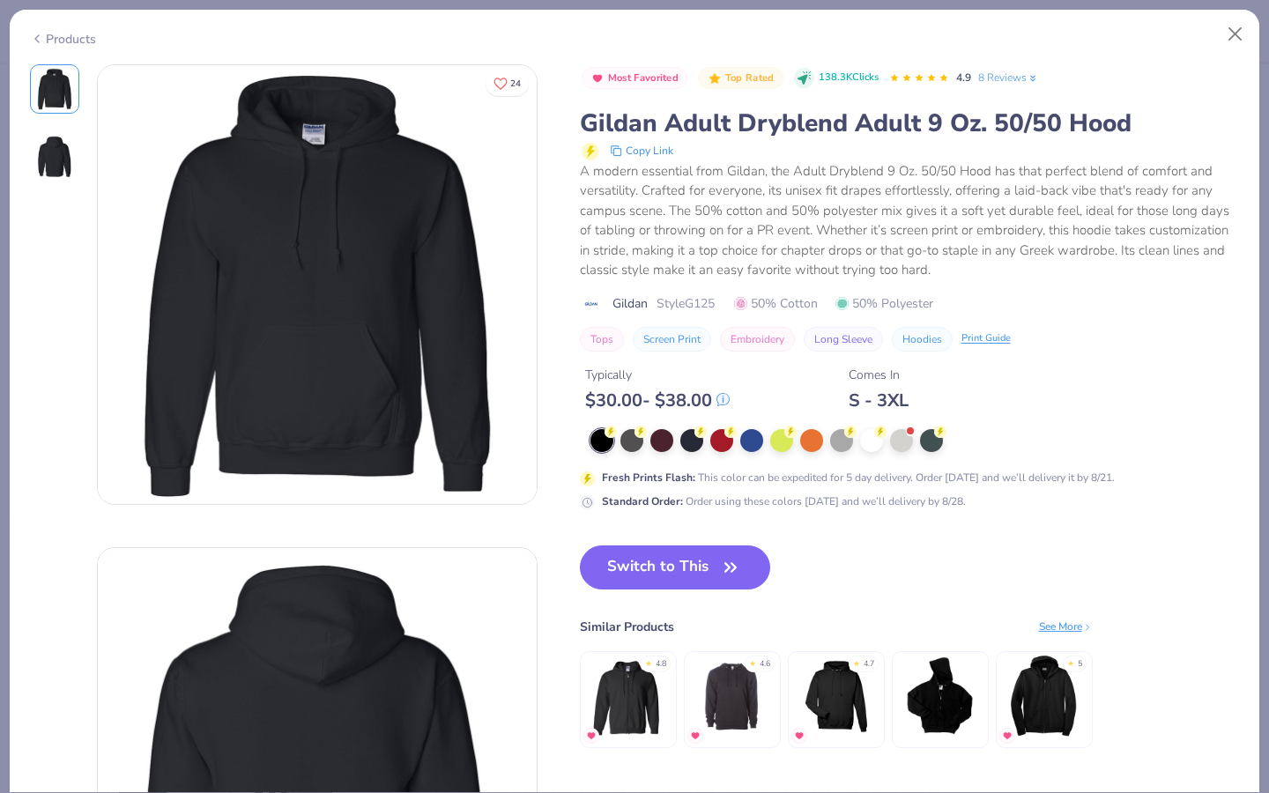
click at [731, 78] on link "8 Reviews" at bounding box center [1008, 78] width 61 height 16
click at [664, 446] on div at bounding box center [661, 438] width 23 height 23
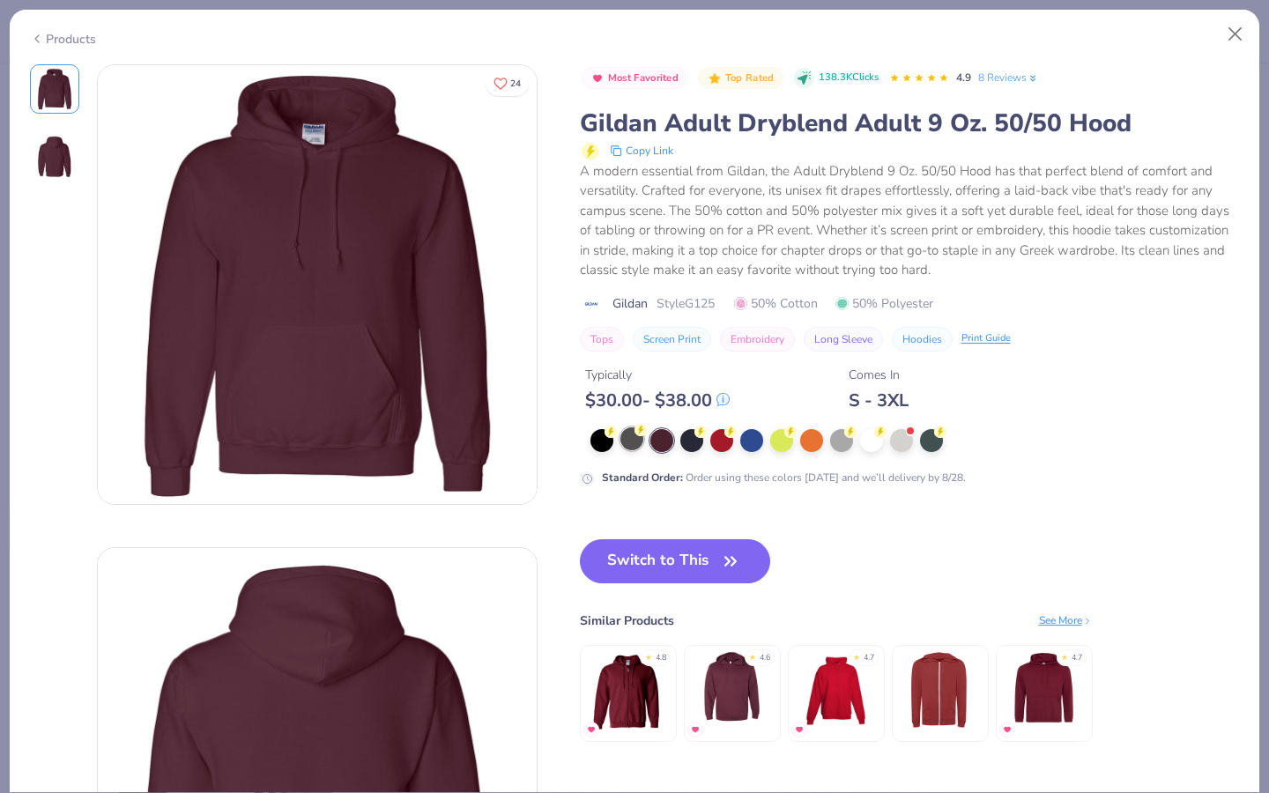
click at [628, 440] on div at bounding box center [631, 438] width 23 height 23
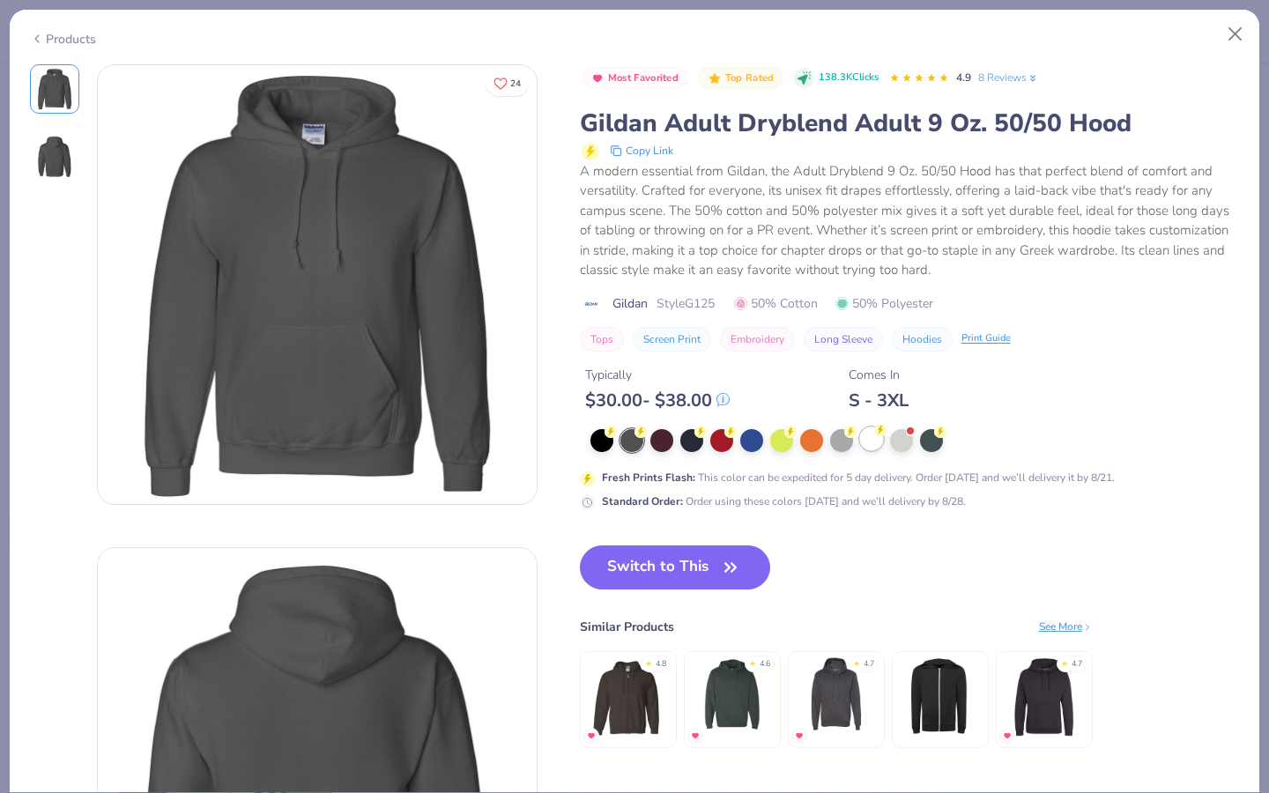
click at [731, 441] on div at bounding box center [871, 438] width 23 height 23
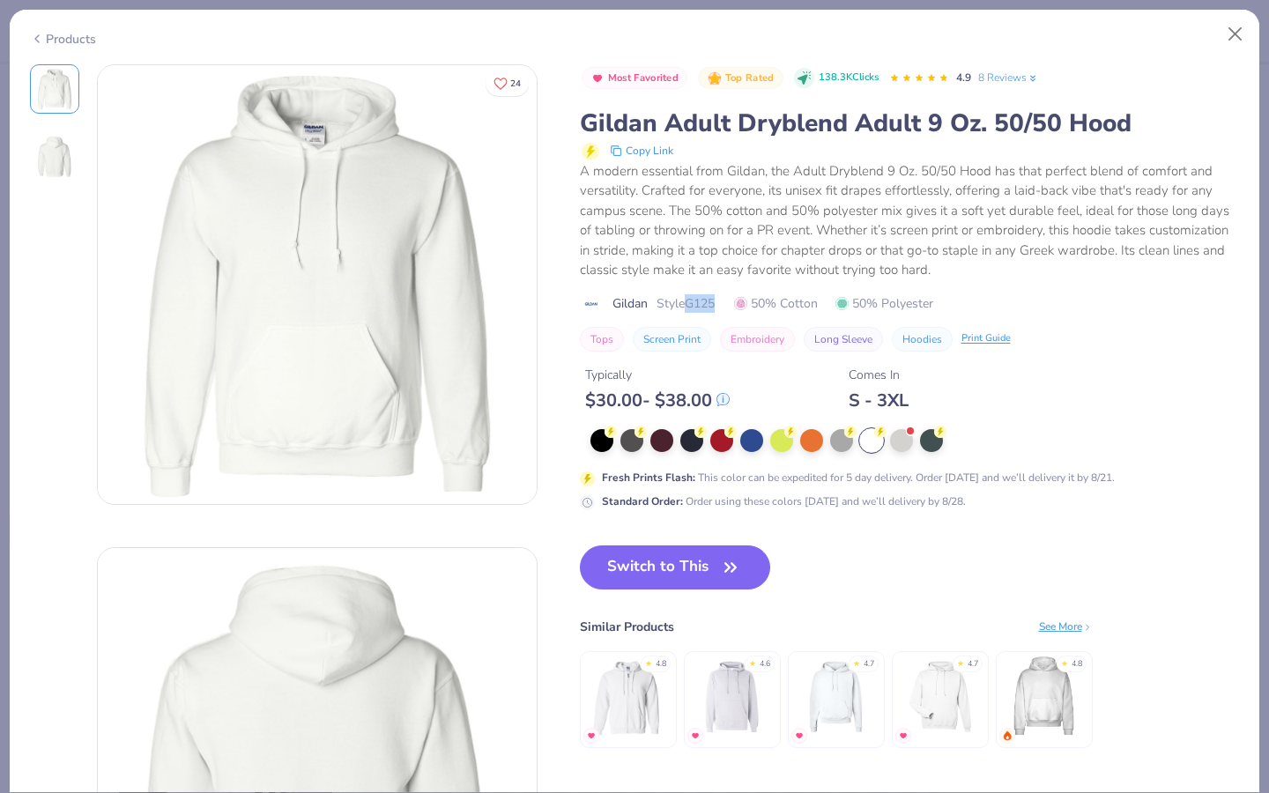
drag, startPoint x: 726, startPoint y: 308, endPoint x: 687, endPoint y: 302, distance: 39.1
click at [687, 302] on div "Gildan Style G125 50% Cotton 50% Polyester" at bounding box center [910, 303] width 660 height 19
copy span "G125"
click at [731, 26] on button "Close" at bounding box center [1235, 34] width 33 height 33
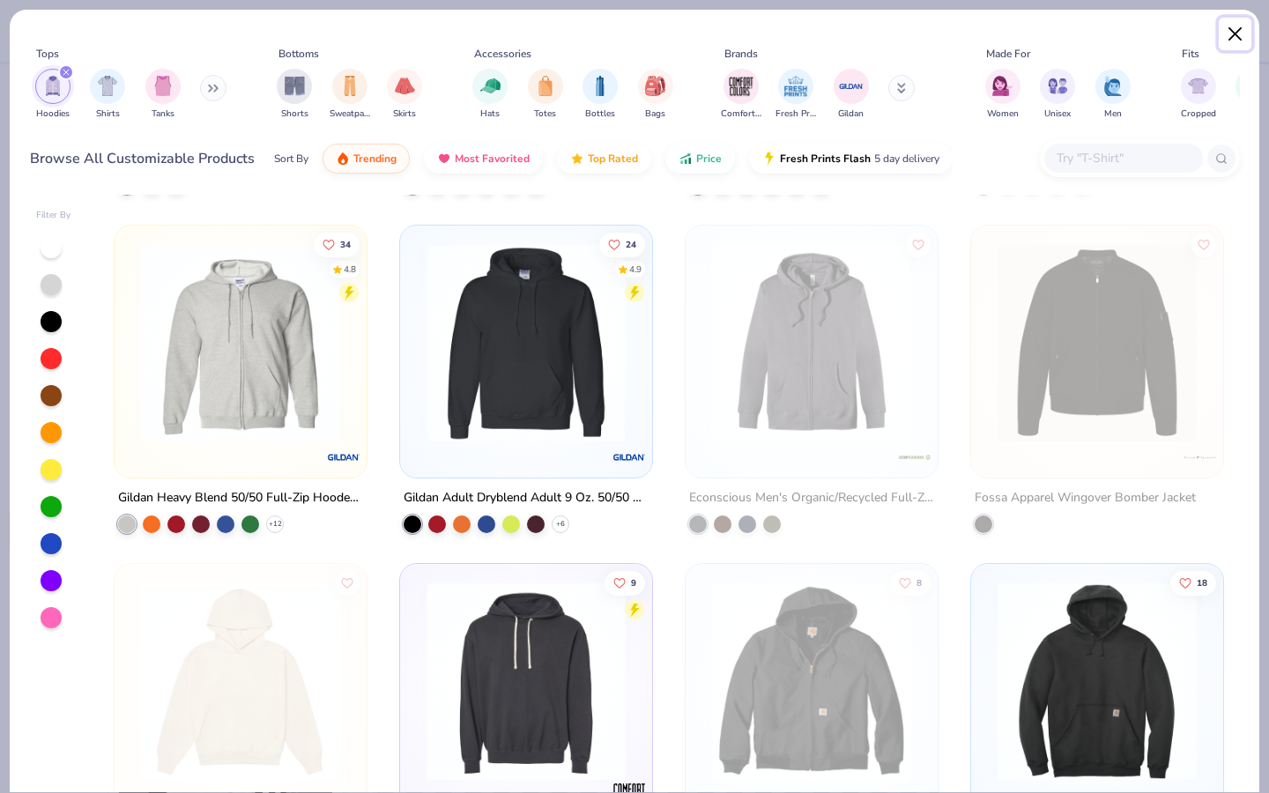
click at [731, 33] on button "Close" at bounding box center [1235, 34] width 33 height 33
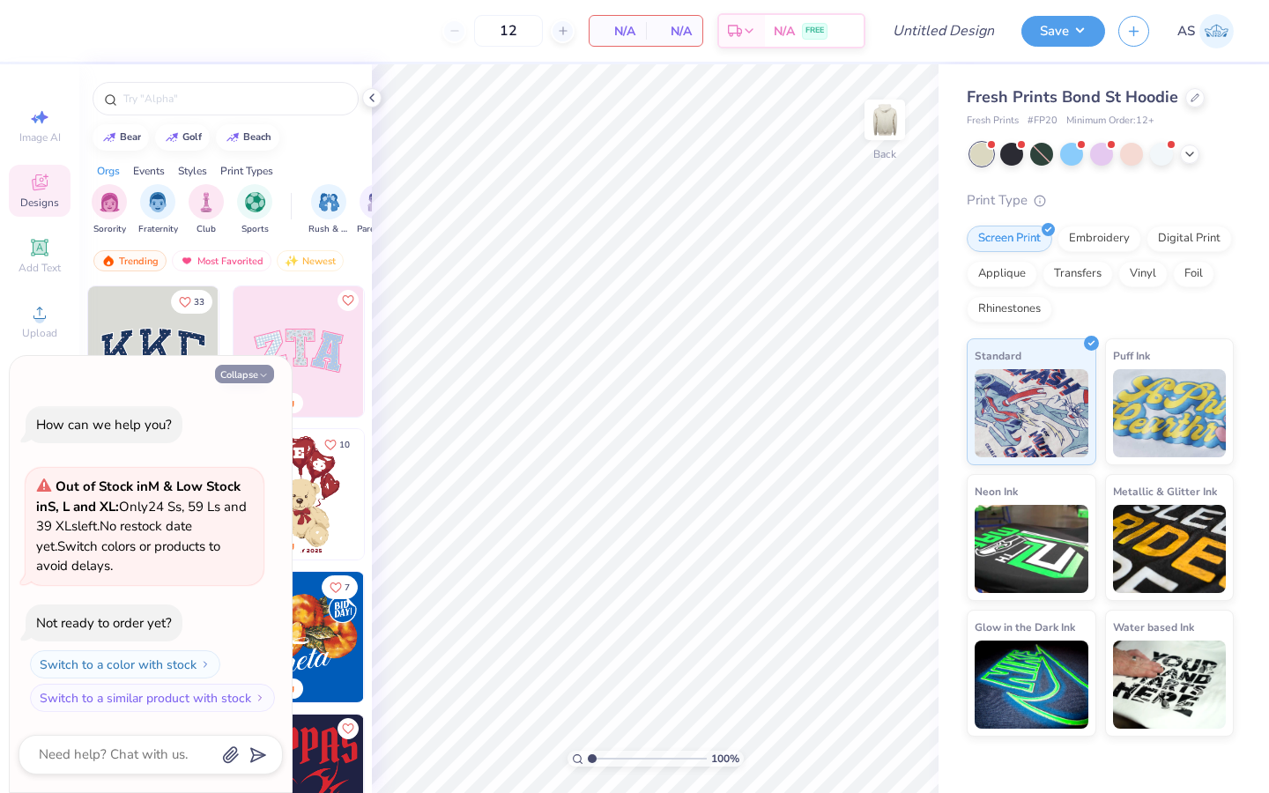
click at [255, 377] on button "Collapse" at bounding box center [244, 374] width 59 height 19
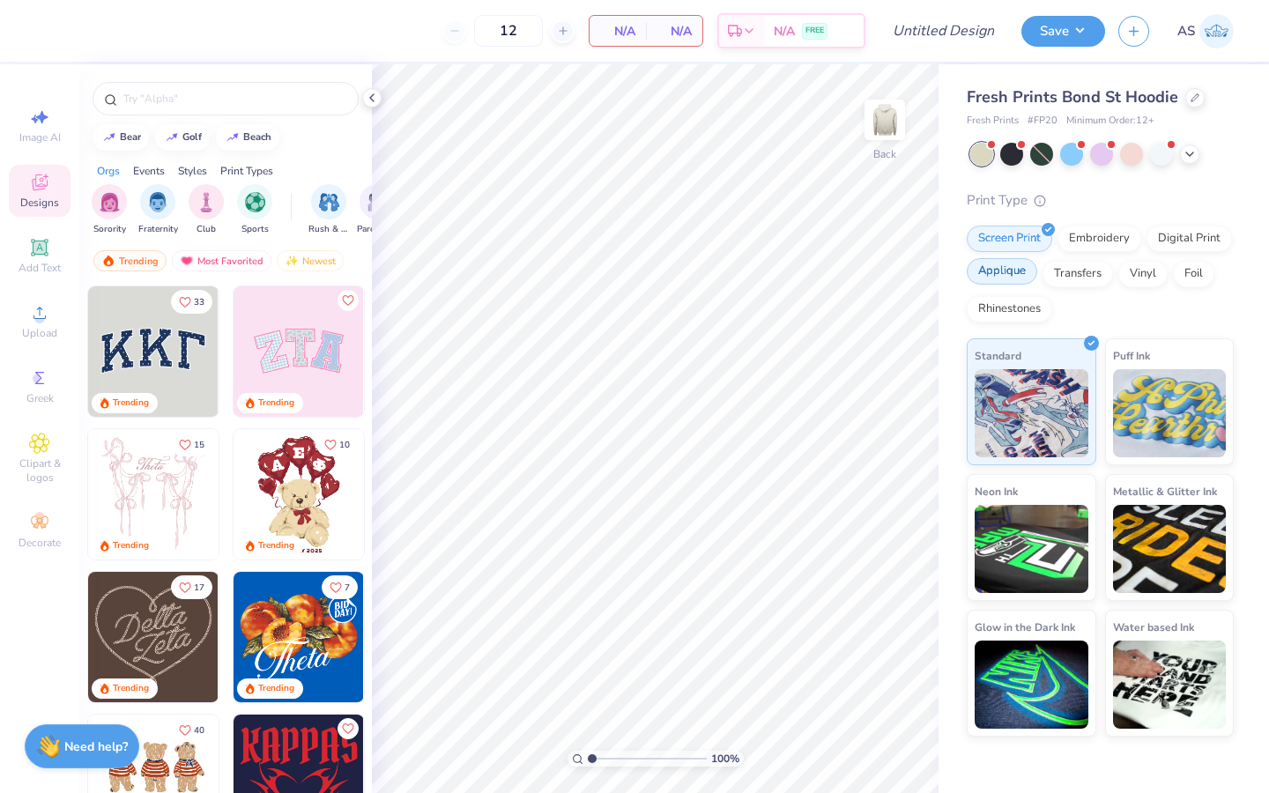
click at [1017, 285] on div "Screen Print Embroidery Digital Print Applique Transfers Vinyl Foil Rhinestones" at bounding box center [1100, 274] width 267 height 97
click at [998, 268] on div "Applique" at bounding box center [1002, 271] width 70 height 26
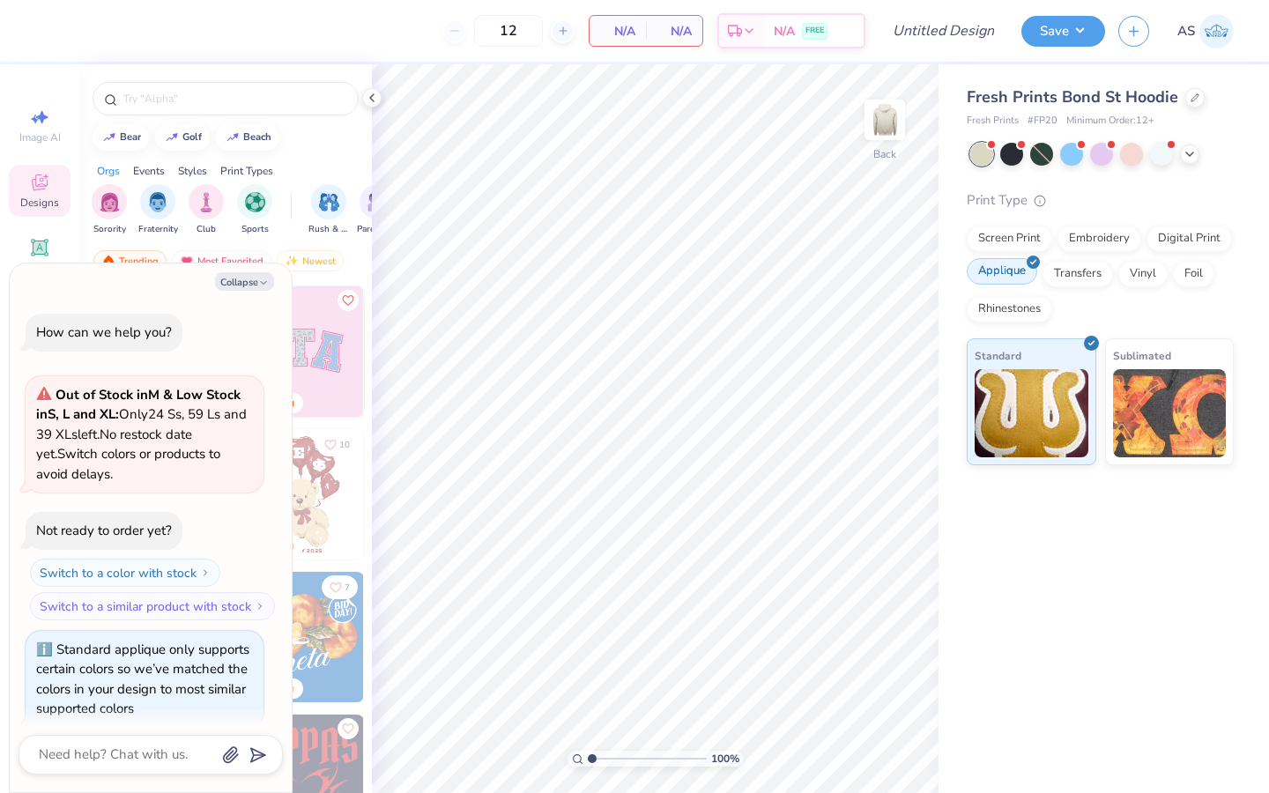
scroll to position [15, 0]
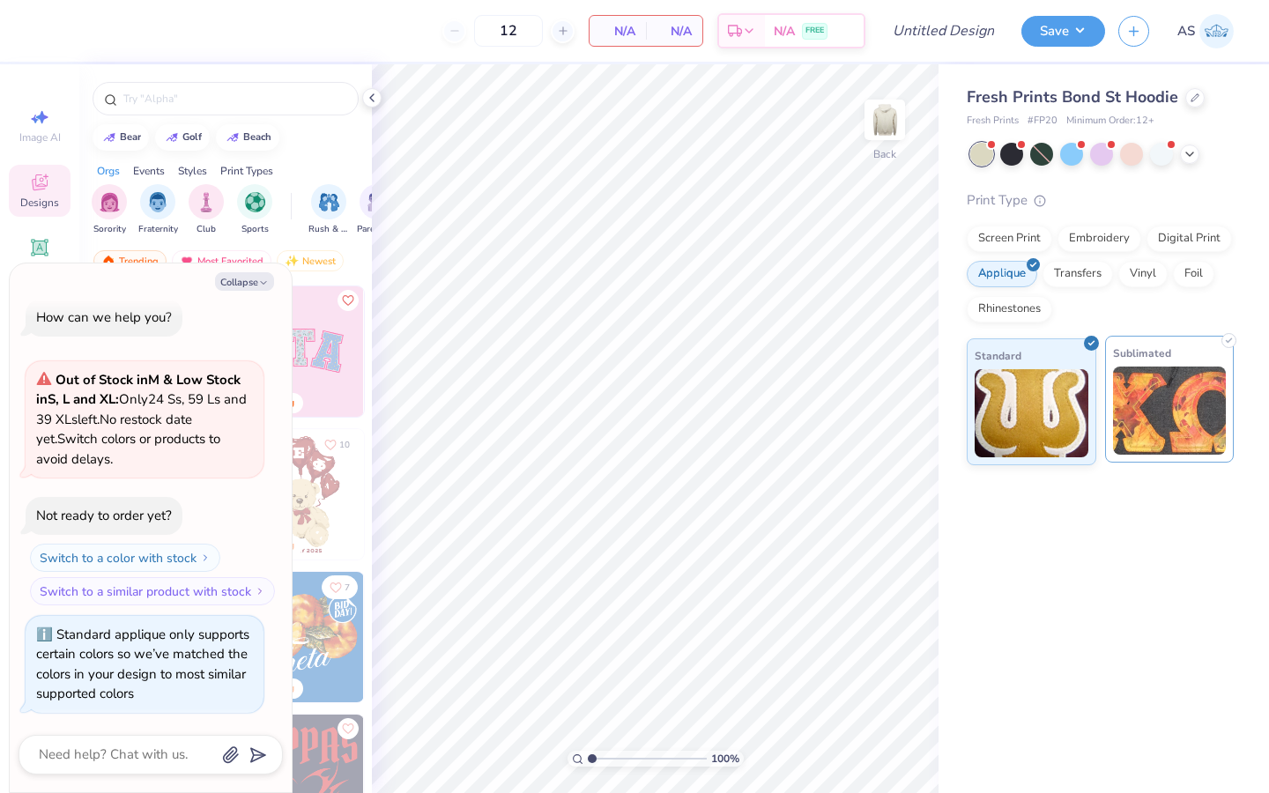
click at [1183, 414] on img at bounding box center [1170, 411] width 114 height 88
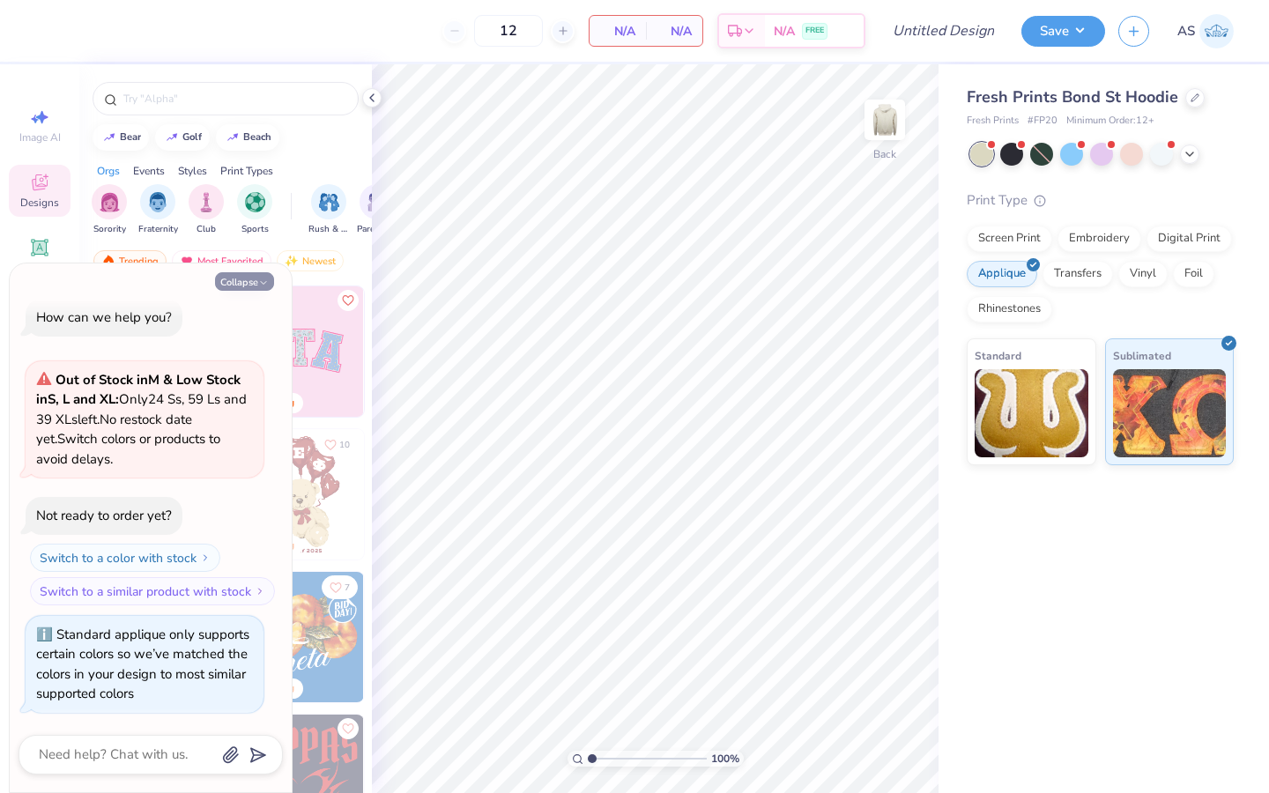
click at [271, 281] on button "Collapse" at bounding box center [244, 281] width 59 height 19
type textarea "x"
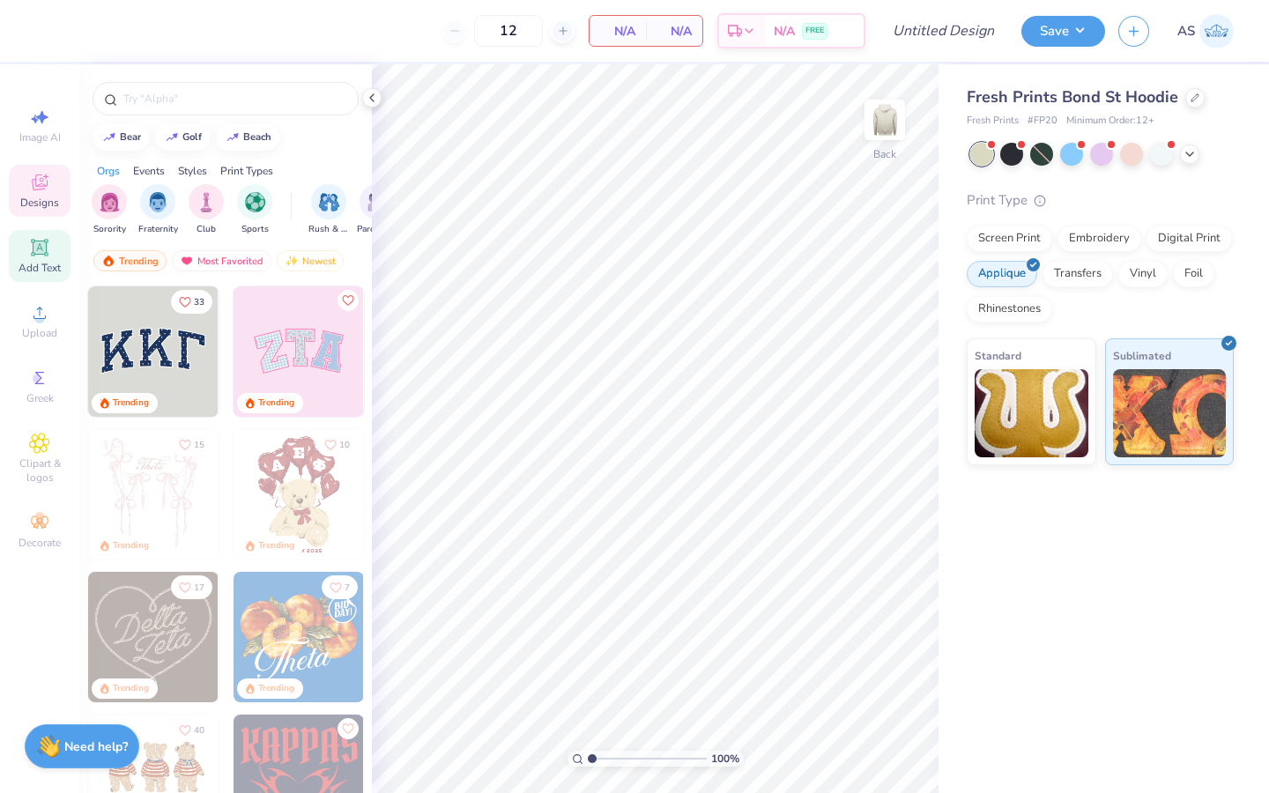
click at [19, 265] on span "Add Text" at bounding box center [40, 268] width 42 height 14
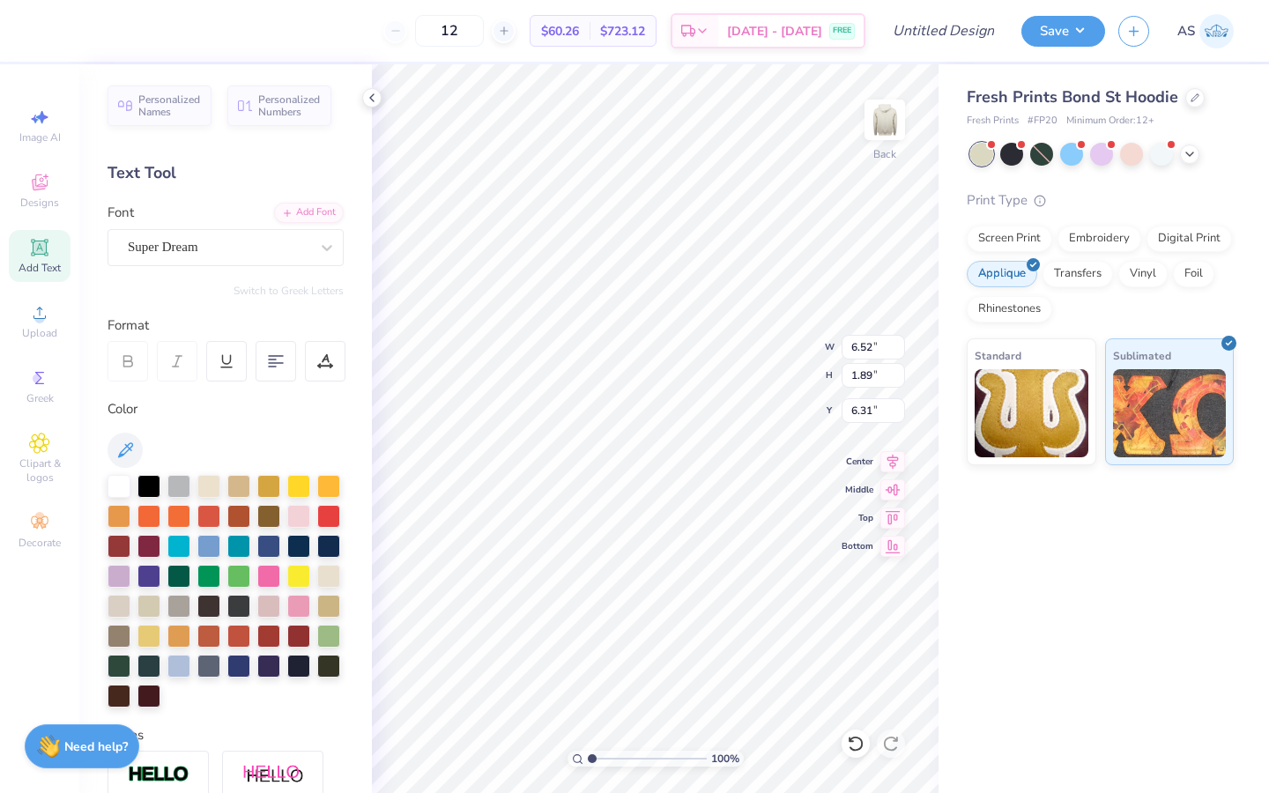
scroll to position [14, 2]
type textarea "8"
type textarea "1874"
click at [287, 556] on div at bounding box center [298, 544] width 23 height 23
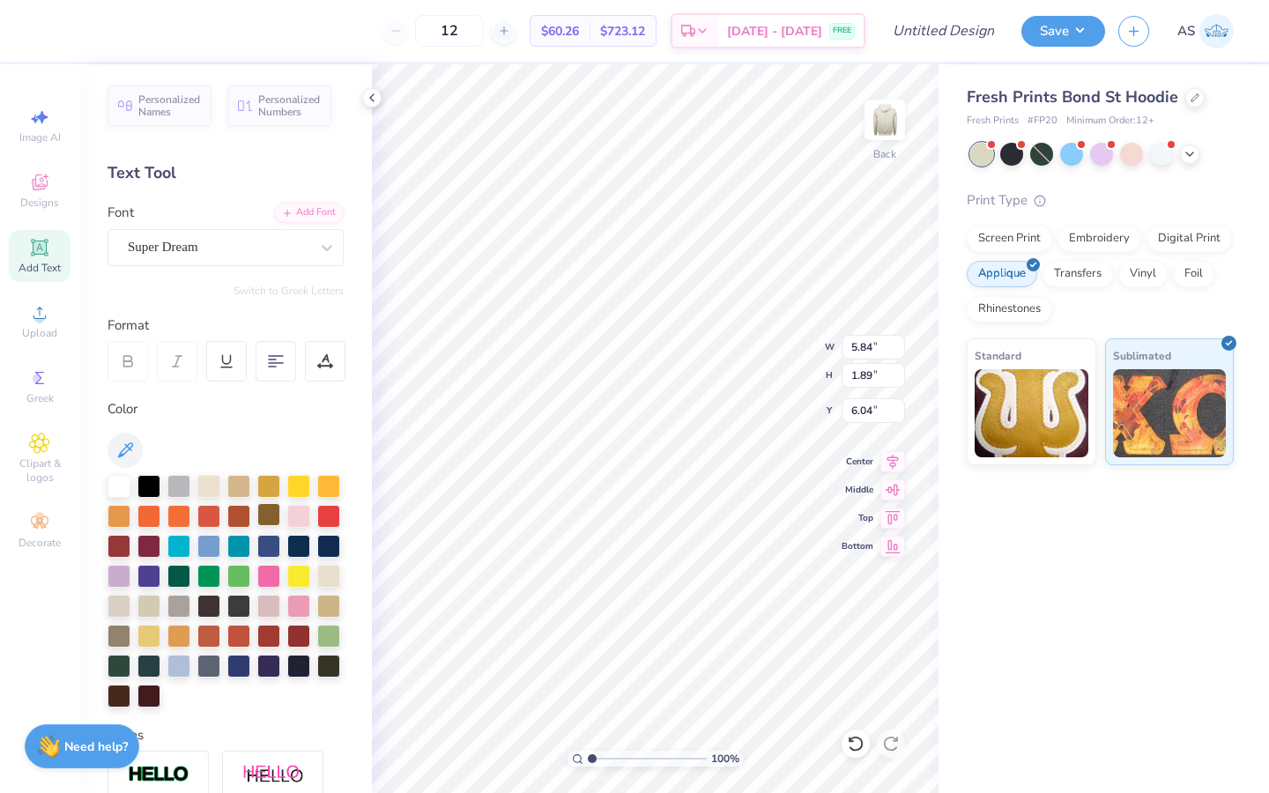
type input "3.86"
click at [317, 526] on div at bounding box center [328, 514] width 23 height 23
click at [287, 556] on div at bounding box center [298, 544] width 23 height 23
click at [317, 526] on div at bounding box center [328, 514] width 23 height 23
